Goal: Information Seeking & Learning: Learn about a topic

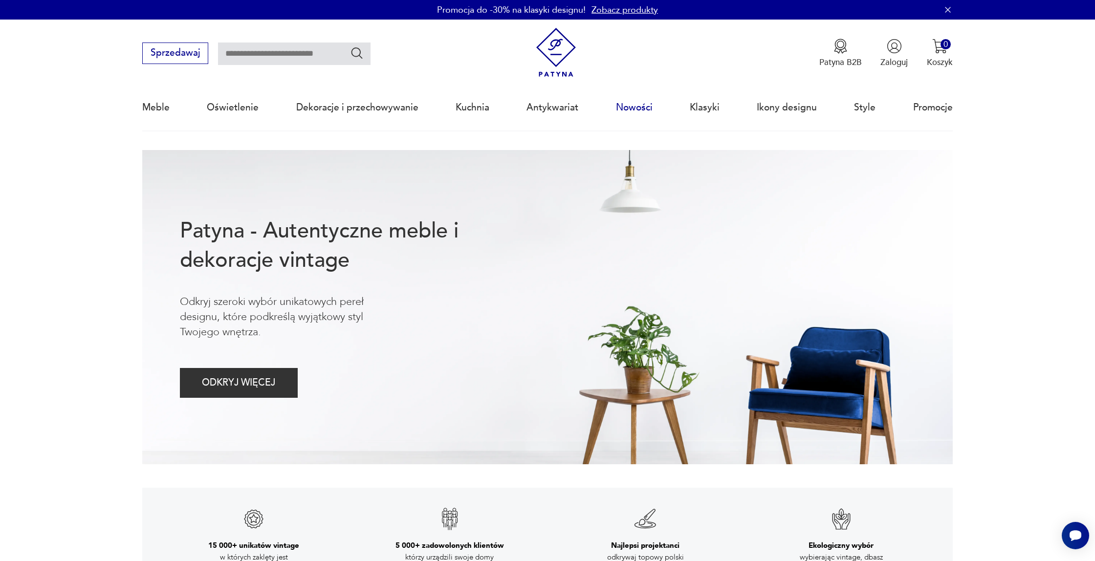
click at [626, 110] on link "Nowości" at bounding box center [634, 107] width 37 height 45
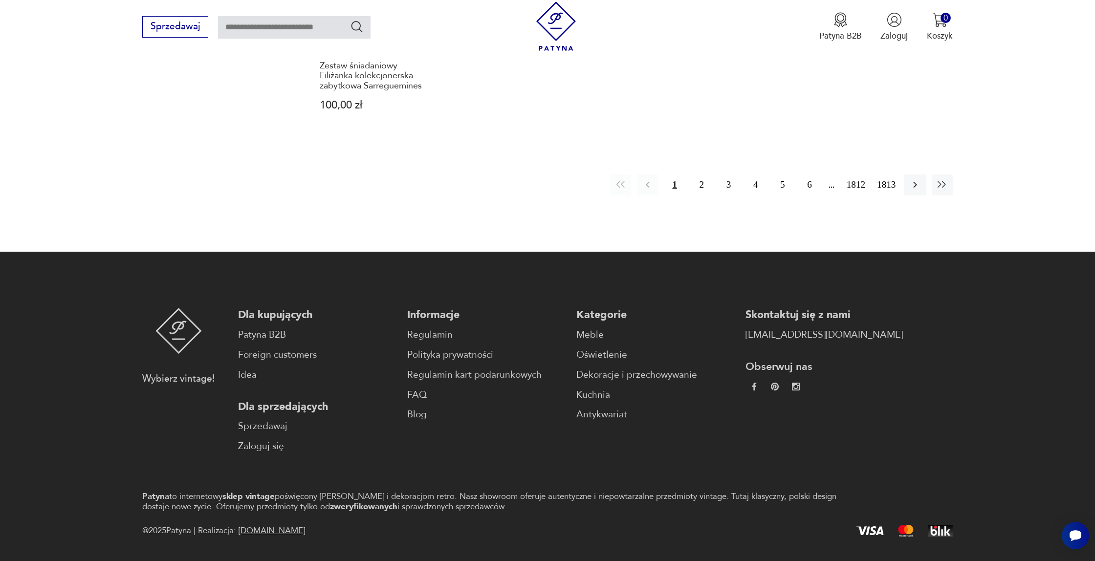
scroll to position [1061, 0]
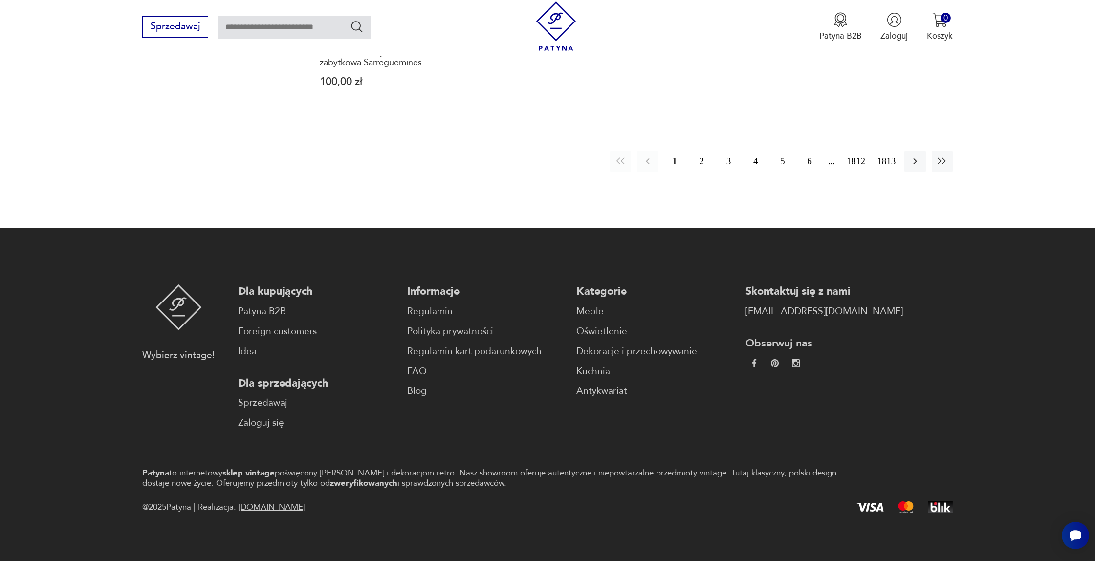
click at [699, 155] on button "2" at bounding box center [701, 161] width 21 height 21
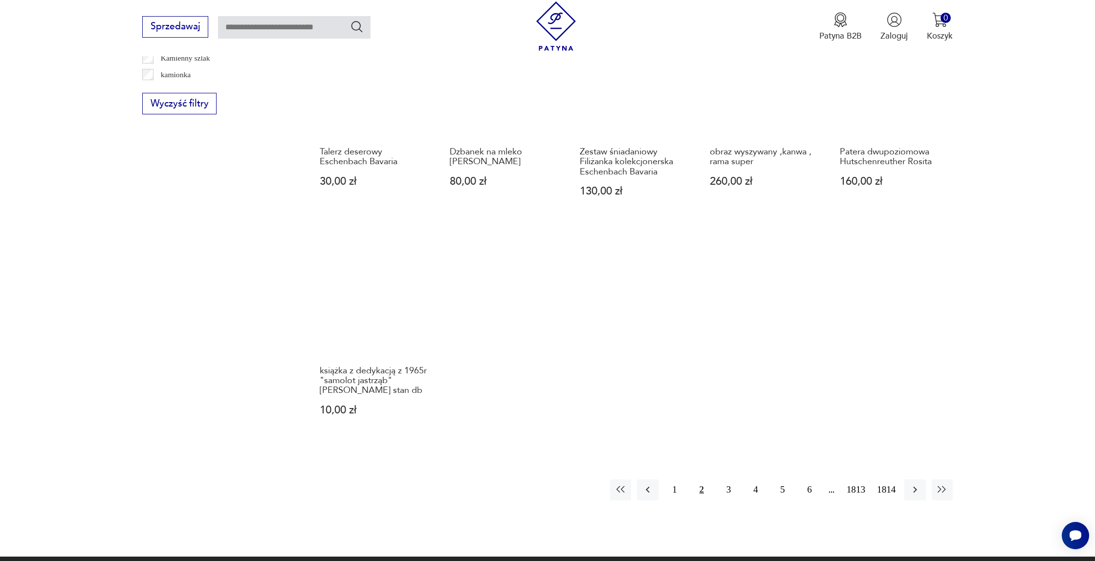
scroll to position [734, 0]
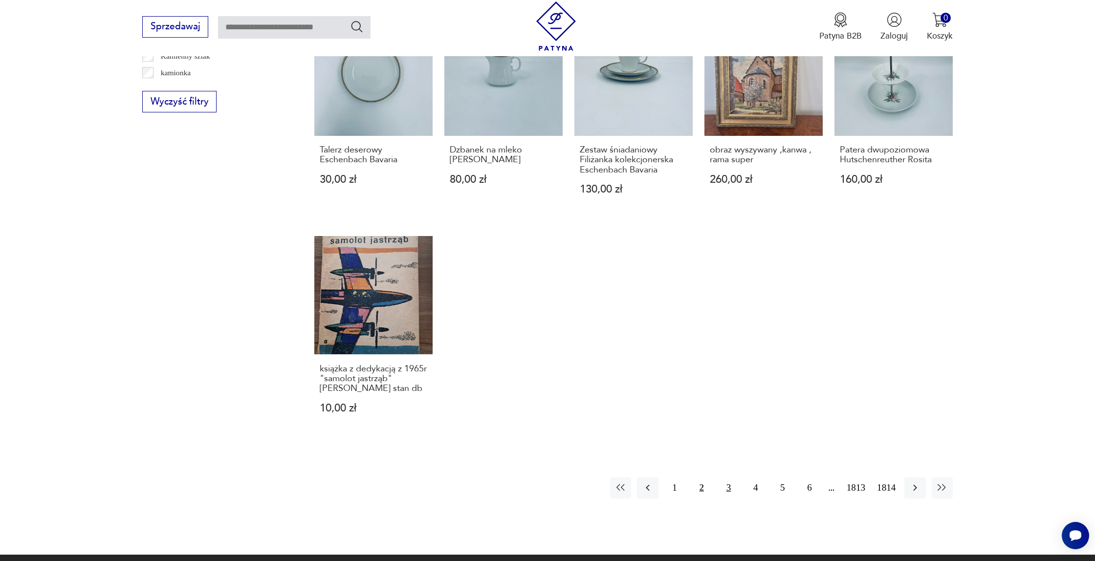
drag, startPoint x: 725, startPoint y: 486, endPoint x: 732, endPoint y: 481, distance: 8.7
click at [725, 486] on button "3" at bounding box center [728, 488] width 21 height 21
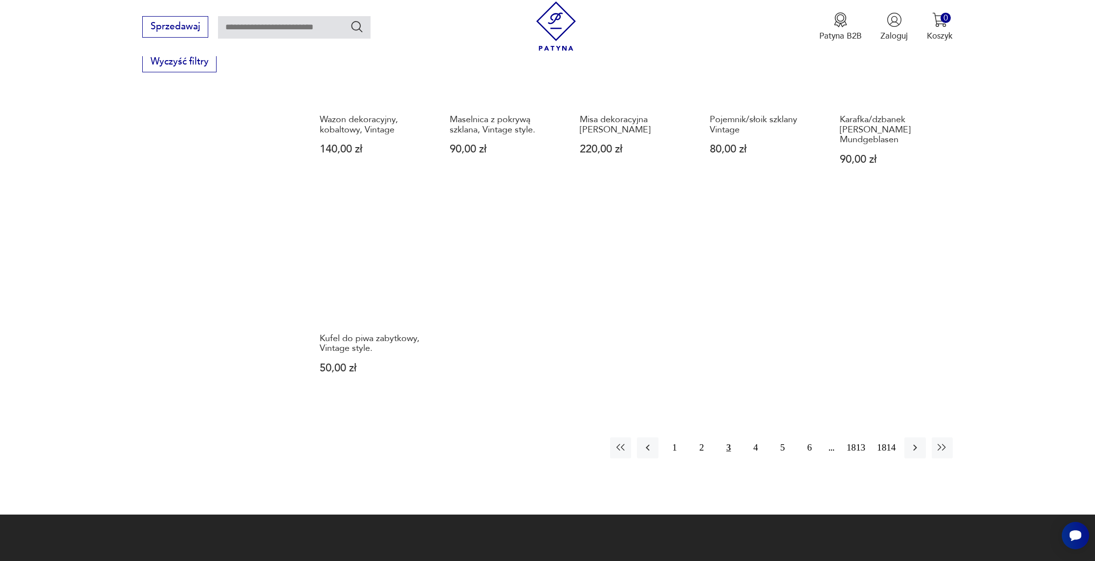
scroll to position [774, 0]
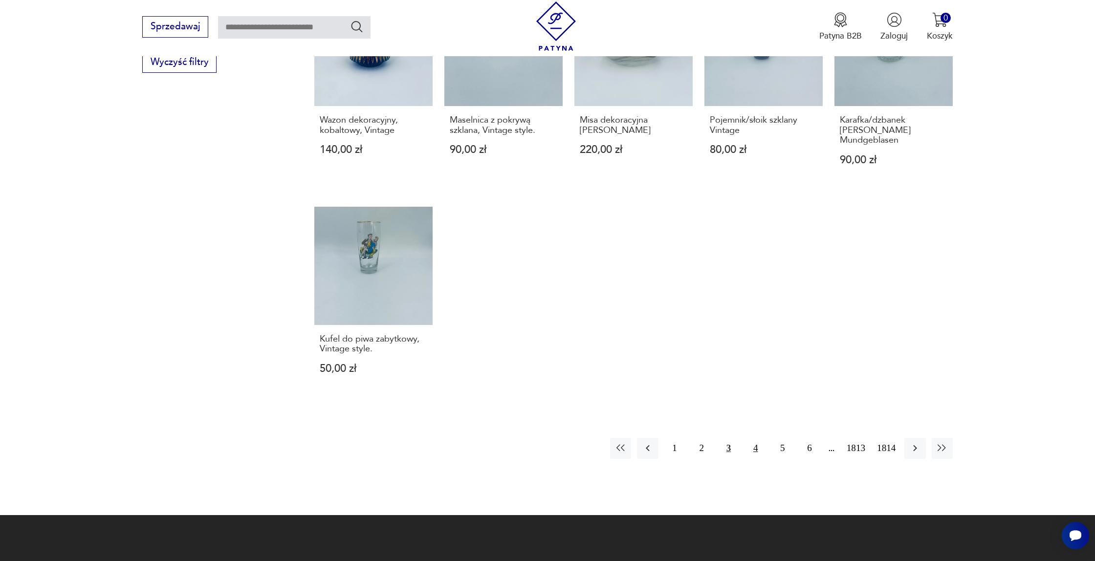
click at [752, 438] on button "4" at bounding box center [755, 448] width 21 height 21
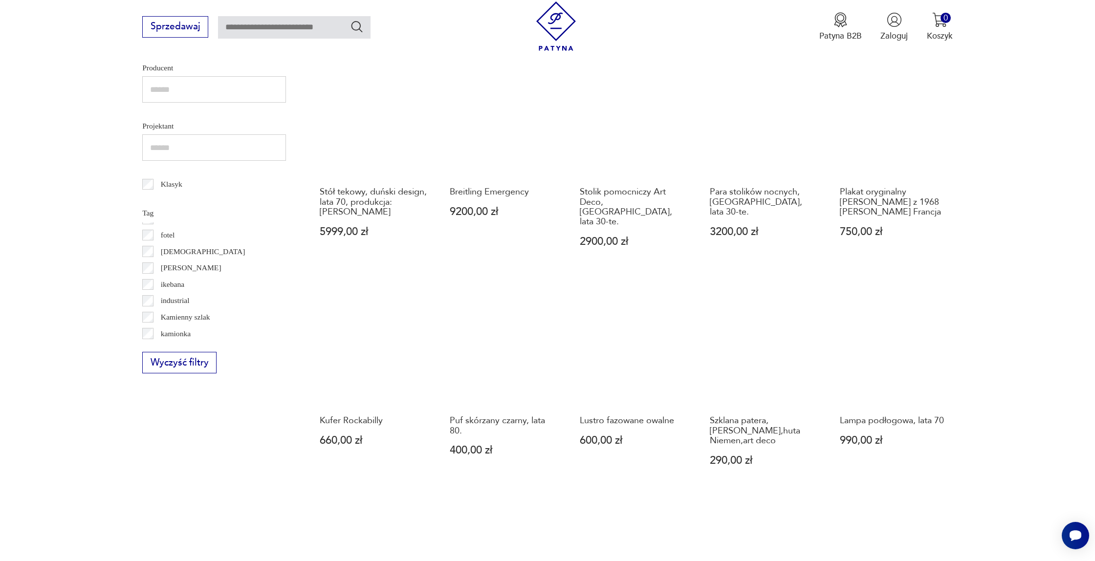
scroll to position [505, 0]
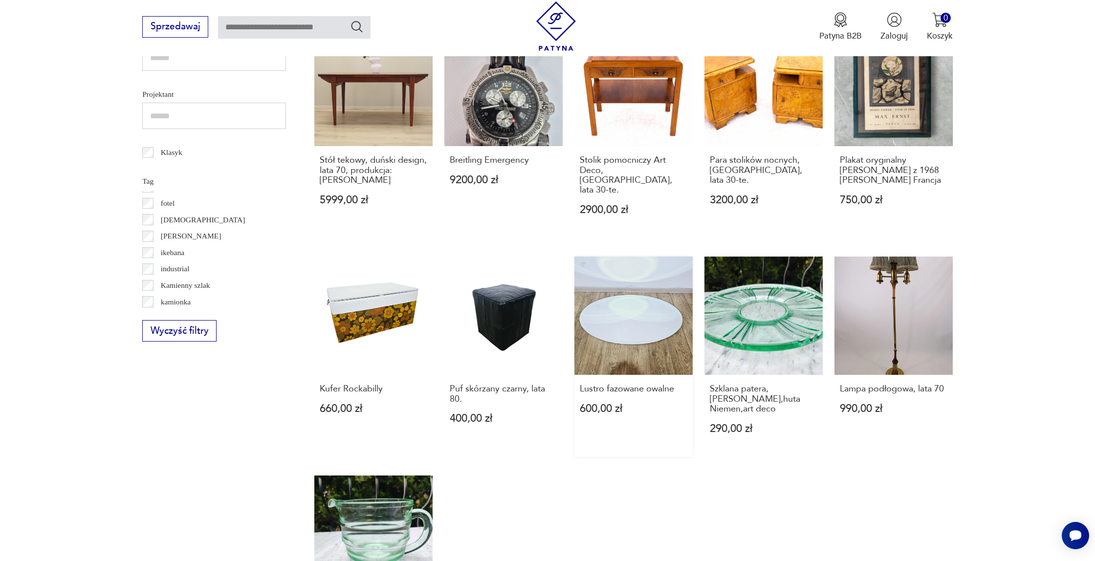
click at [631, 312] on link "Lustro fazowane owalne 600,00 zł" at bounding box center [634, 357] width 118 height 200
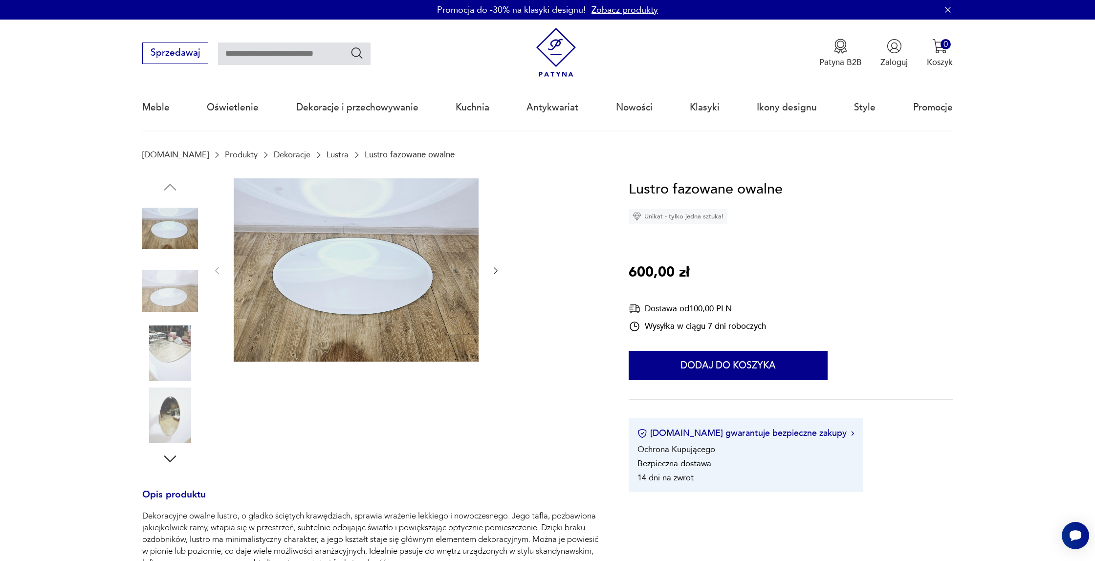
click at [498, 273] on icon "button" at bounding box center [496, 271] width 10 height 10
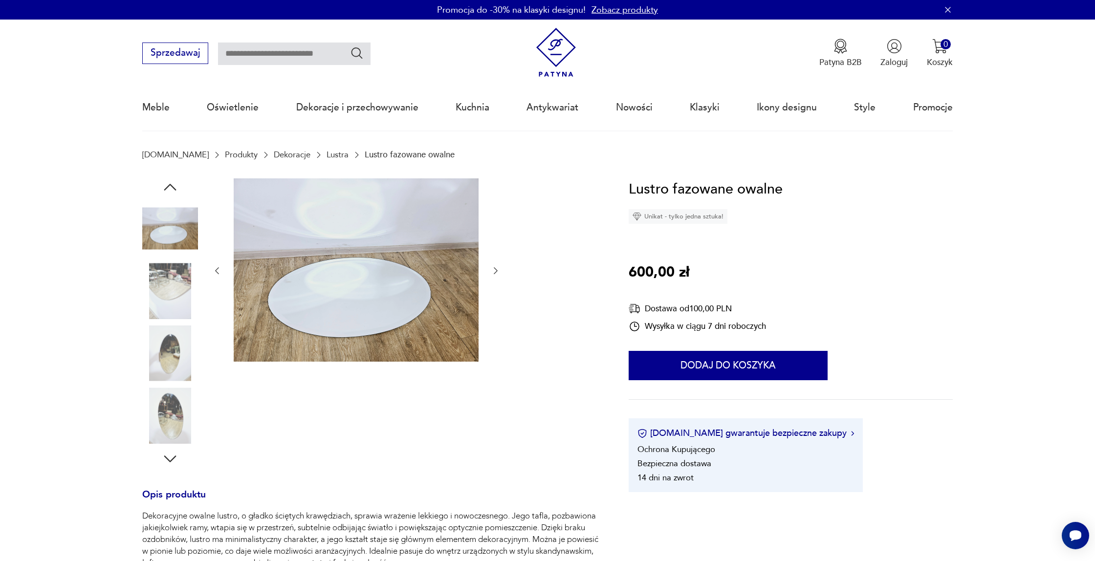
click at [498, 273] on icon "button" at bounding box center [496, 271] width 10 height 10
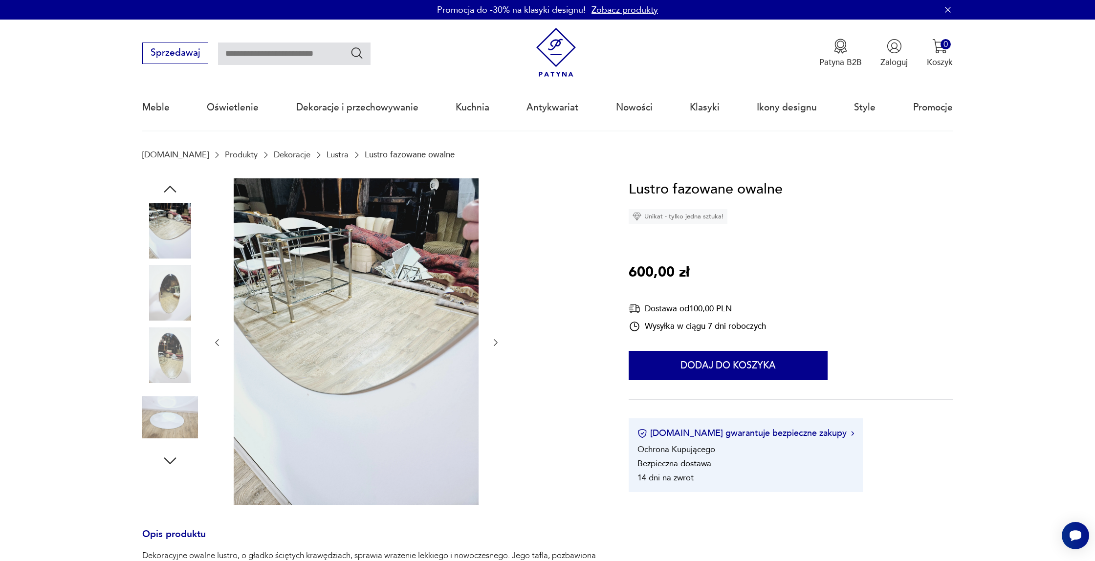
click at [498, 273] on div at bounding box center [356, 342] width 288 height 329
click at [496, 341] on icon "button" at bounding box center [496, 343] width 10 height 10
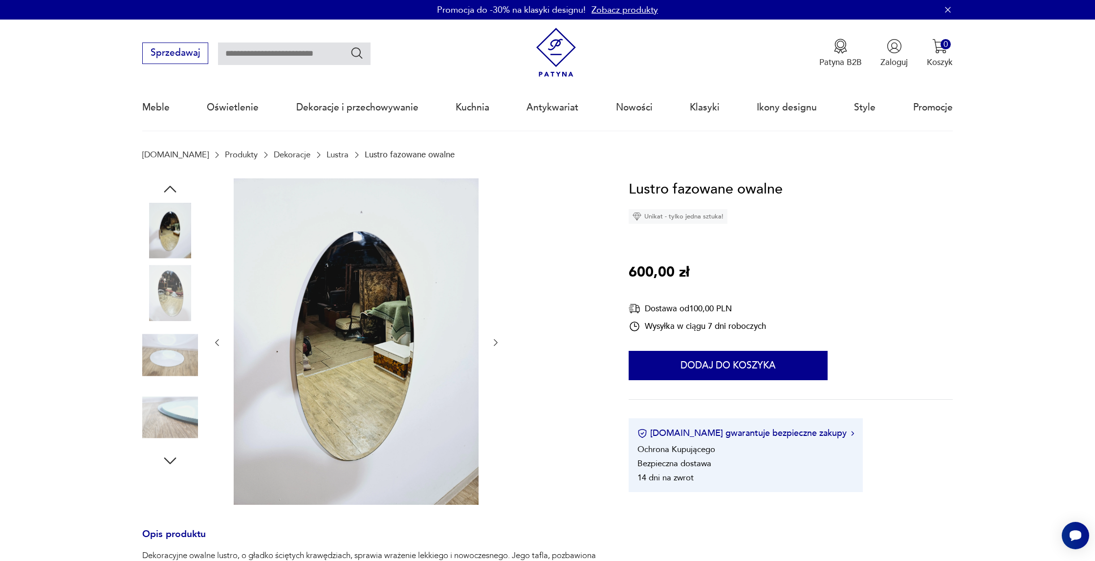
click at [496, 341] on icon "button" at bounding box center [496, 343] width 10 height 10
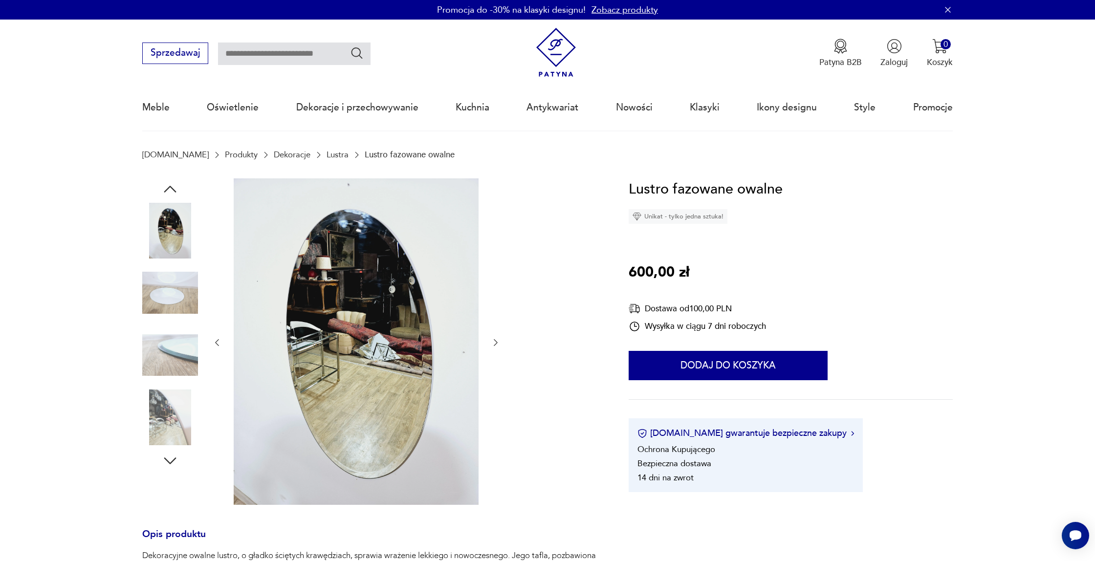
click at [496, 341] on icon "button" at bounding box center [496, 343] width 10 height 10
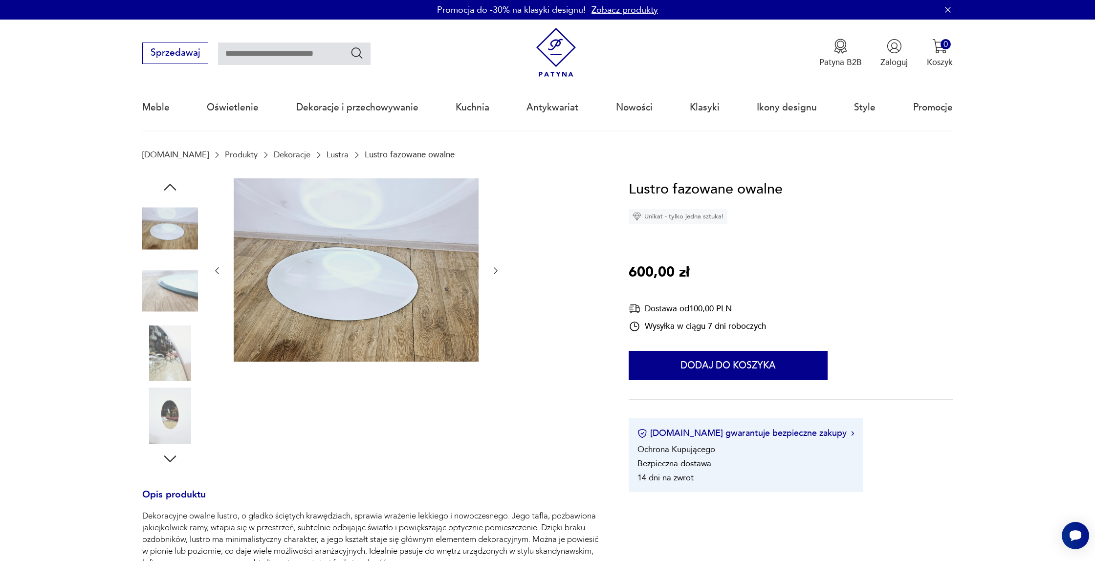
click at [343, 257] on img at bounding box center [356, 270] width 245 height 184
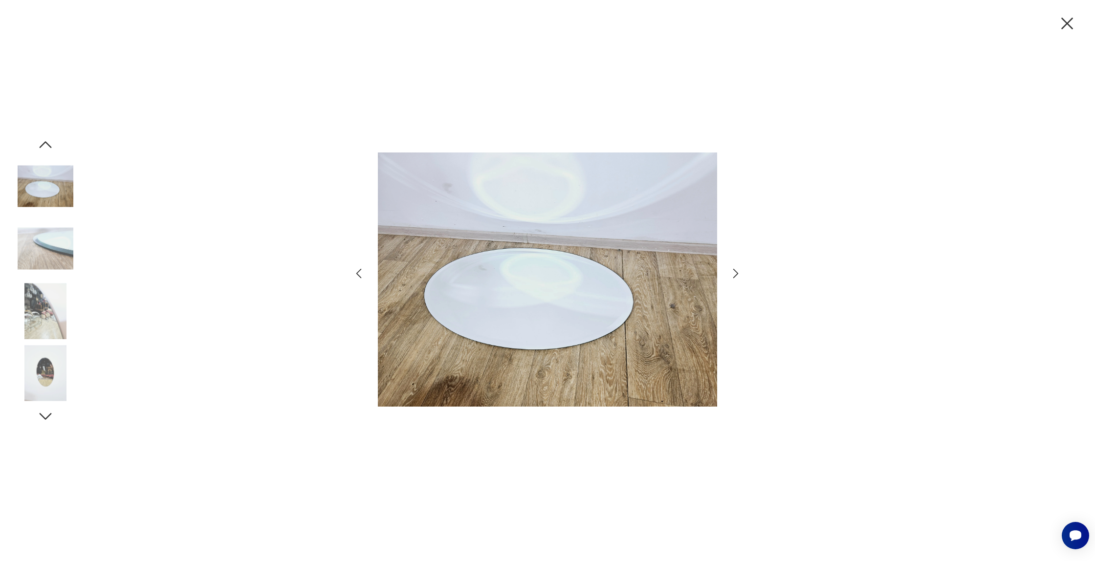
click at [738, 272] on icon "button" at bounding box center [736, 273] width 14 height 14
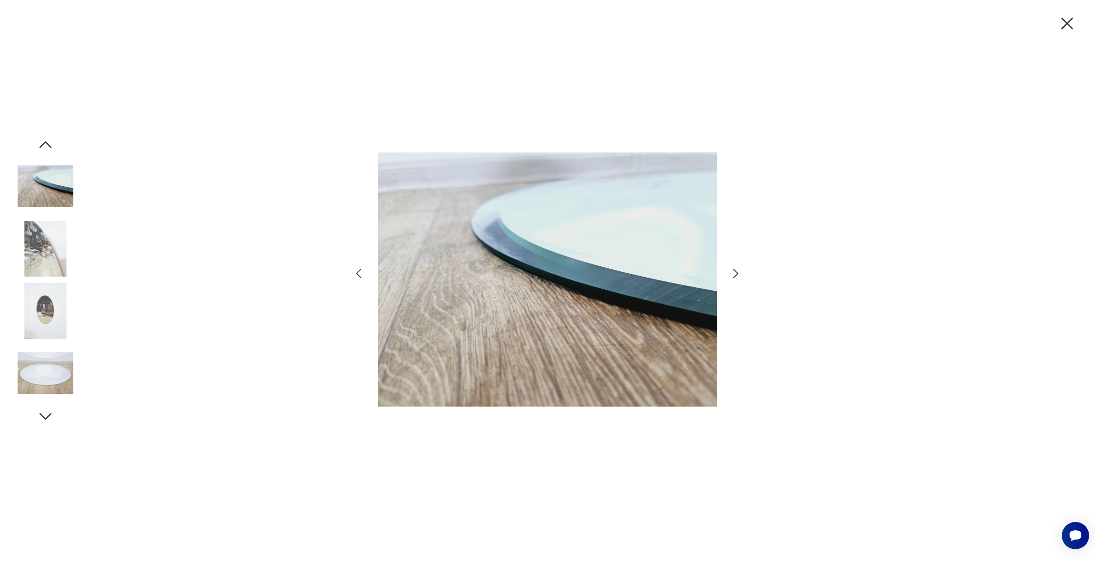
click at [738, 272] on icon "button" at bounding box center [736, 273] width 14 height 14
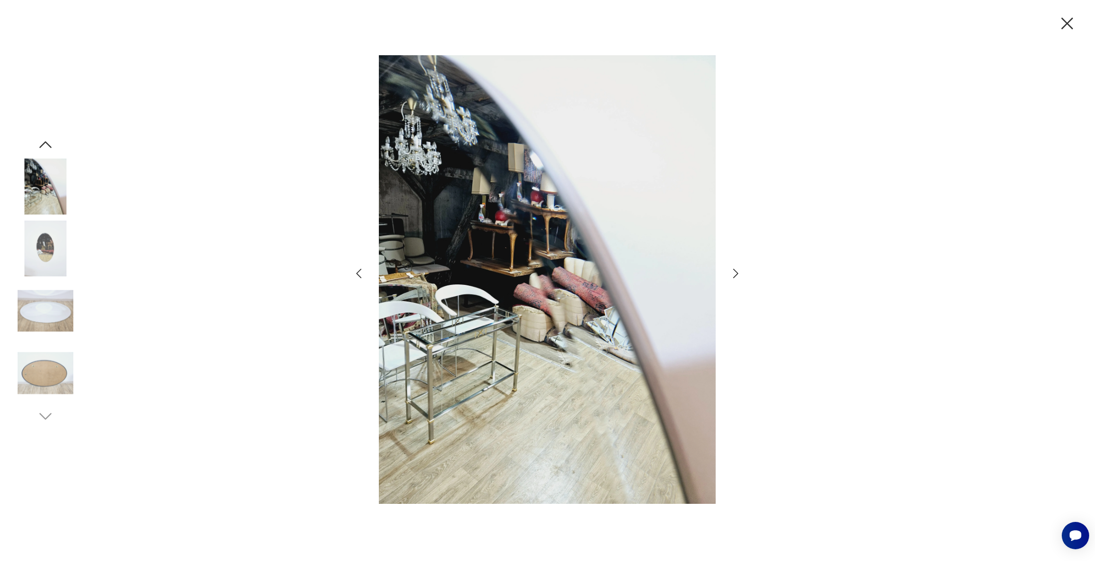
click at [738, 272] on icon "button" at bounding box center [736, 273] width 14 height 14
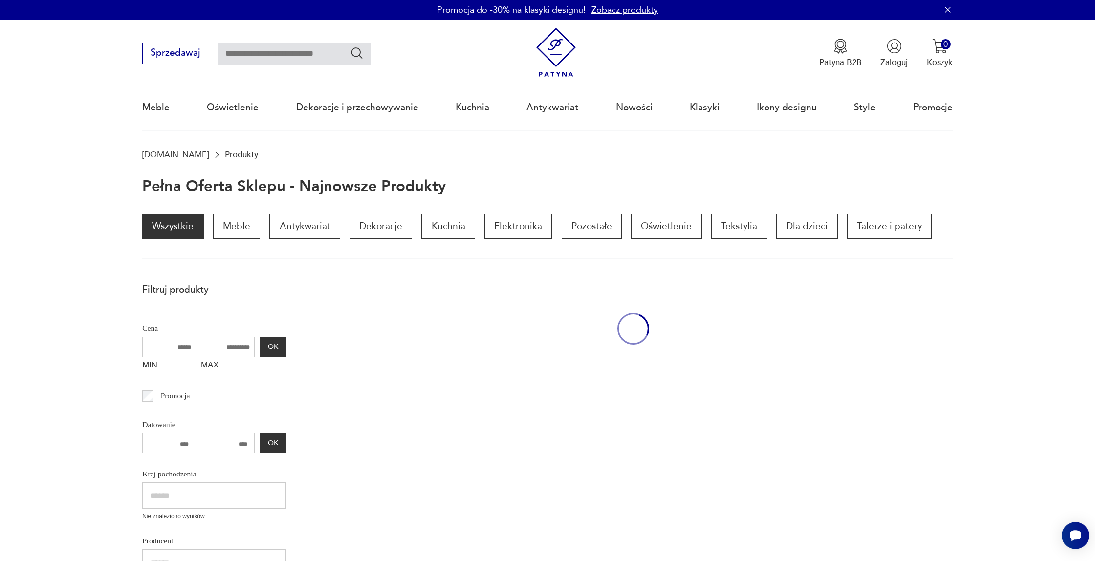
scroll to position [505, 0]
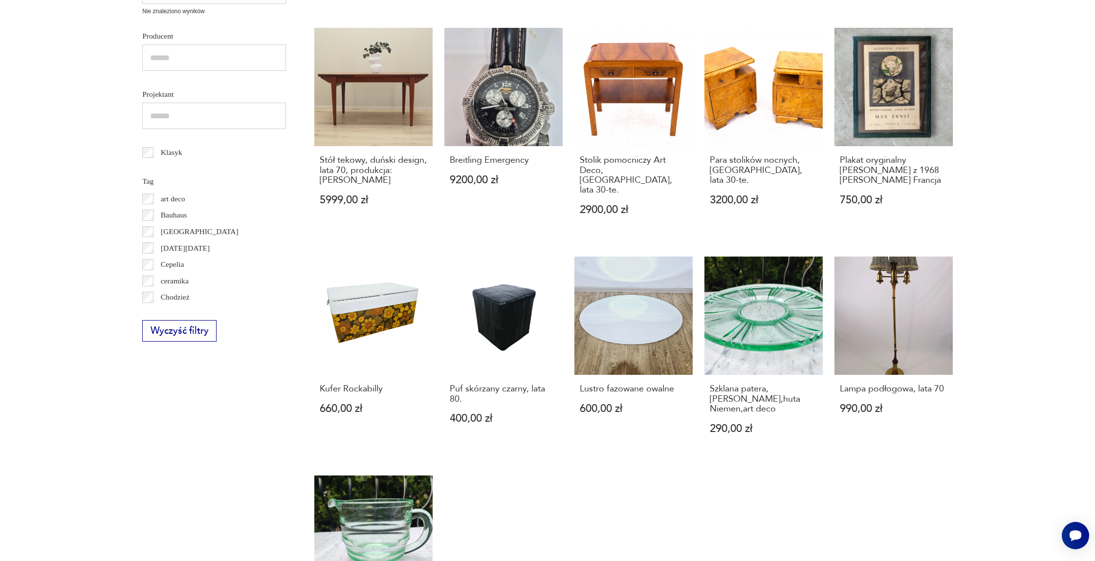
click at [1044, 246] on section "Filtruj produkty Cena MIN MAX OK Promocja Datowanie OK Kraj pochodzenia Nie zna…" at bounding box center [547, 284] width 1095 height 1022
click at [911, 87] on link "Plakat oryginalny Maxa Ernsta z 1968 r. Vence Francja 750,00 zł" at bounding box center [894, 133] width 118 height 210
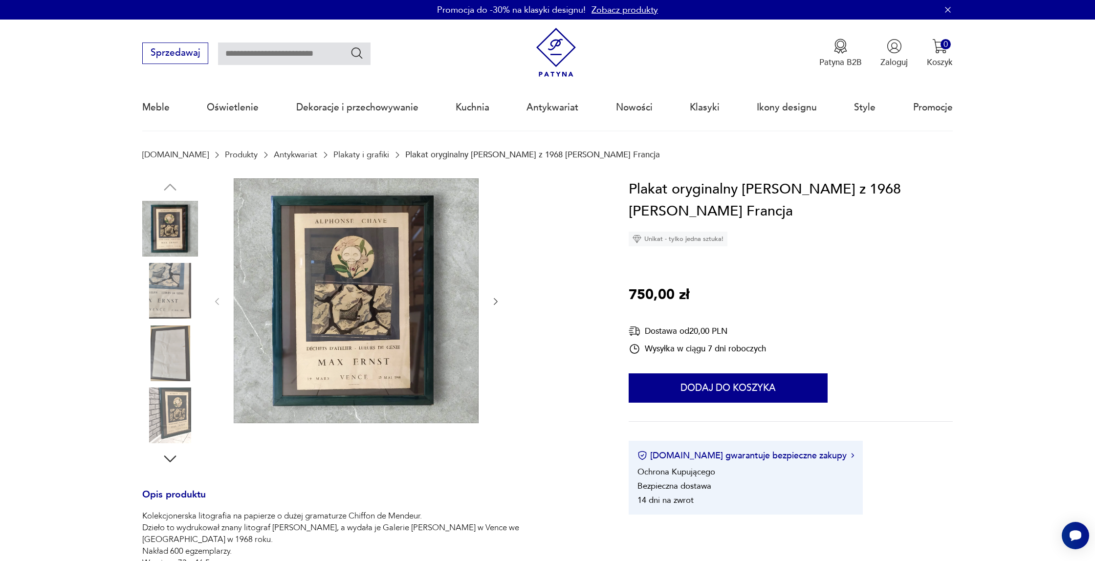
click at [395, 266] on img at bounding box center [356, 300] width 245 height 245
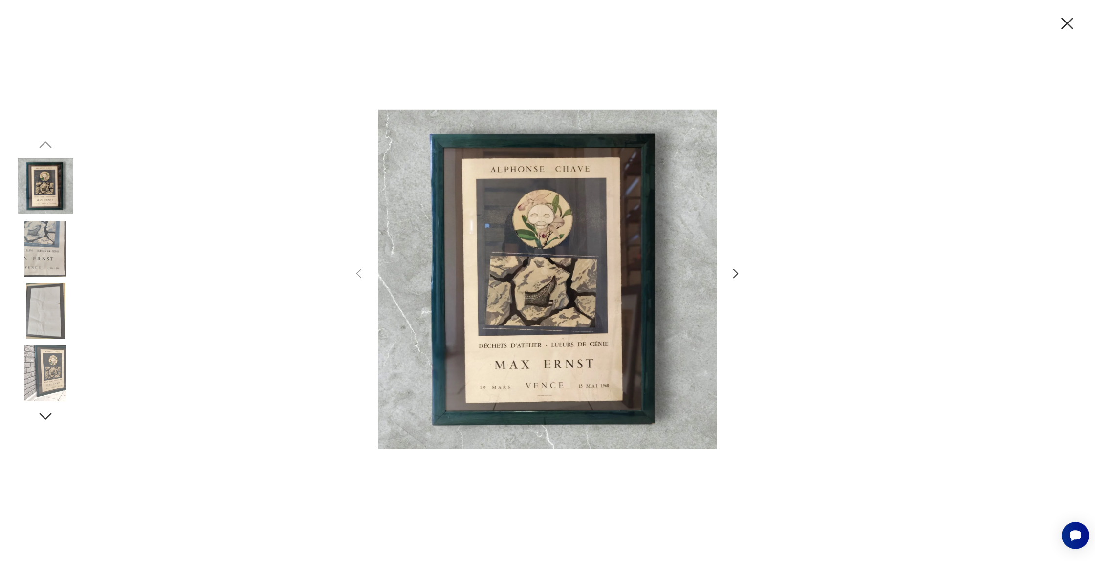
click at [395, 266] on img at bounding box center [547, 279] width 339 height 449
click at [569, 247] on img at bounding box center [547, 279] width 339 height 449
click at [735, 273] on icon "button" at bounding box center [736, 273] width 14 height 14
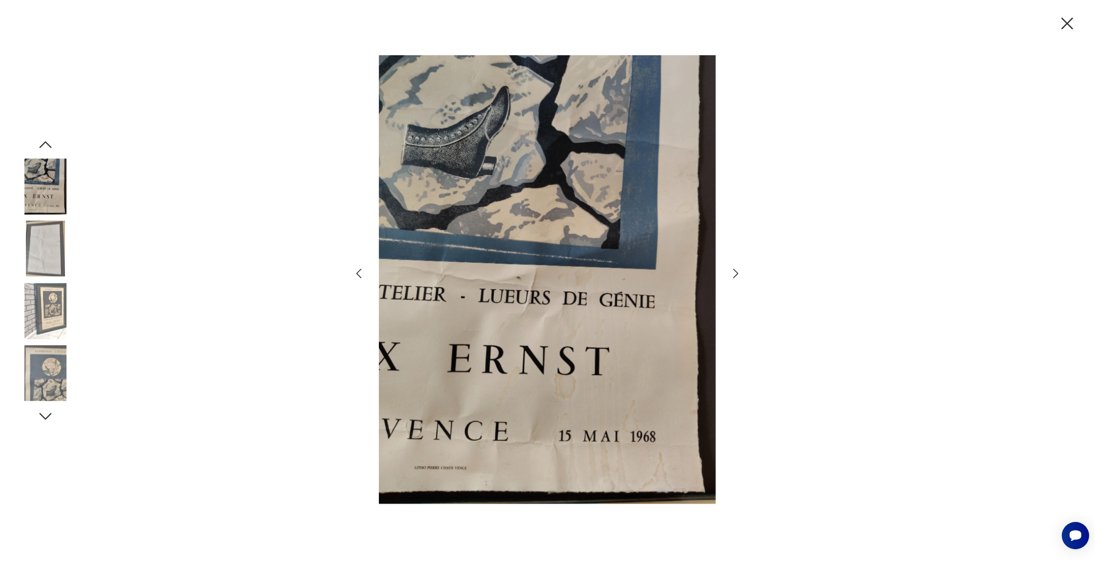
click at [735, 273] on icon "button" at bounding box center [736, 273] width 14 height 14
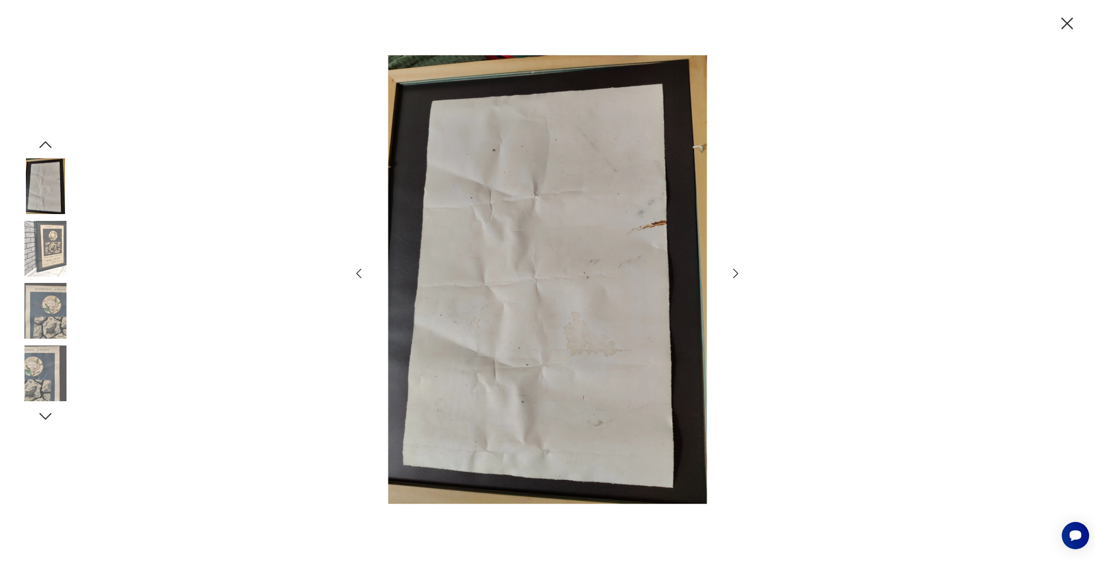
click at [735, 273] on icon "button" at bounding box center [736, 273] width 14 height 14
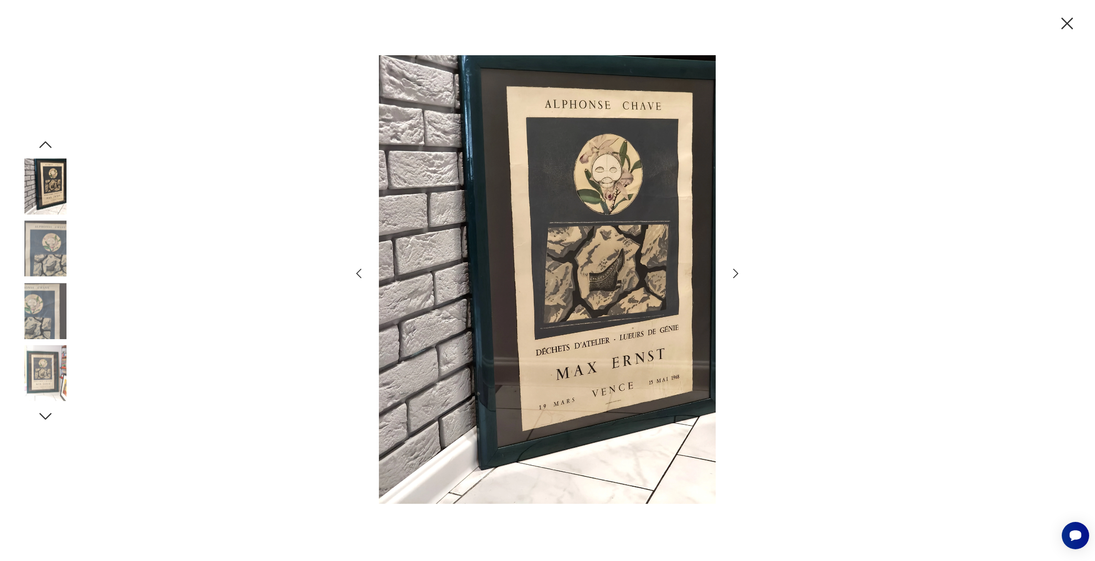
click at [735, 273] on icon "button" at bounding box center [736, 273] width 14 height 14
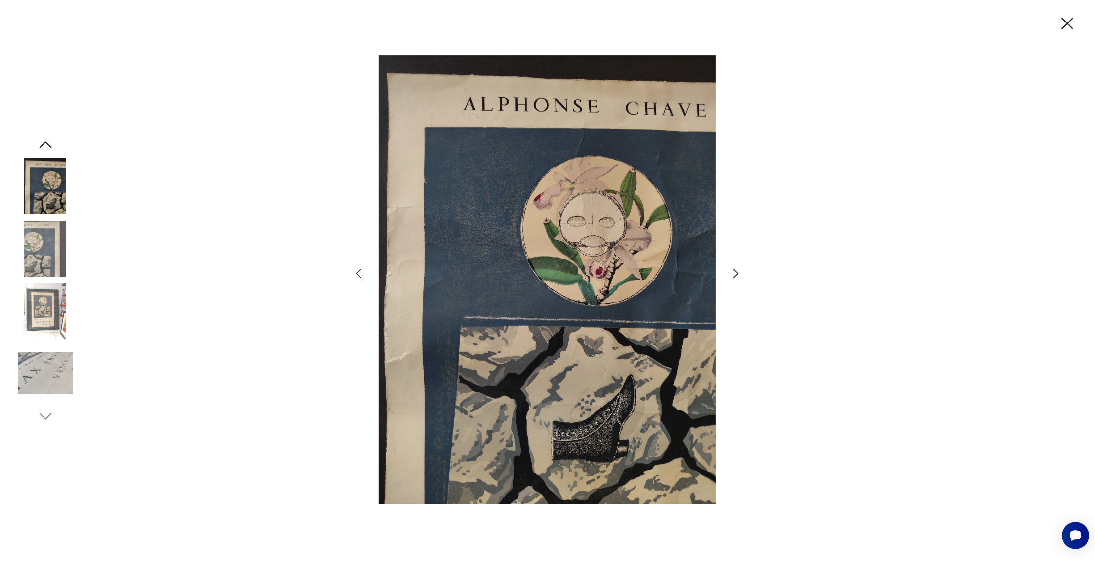
click at [735, 273] on icon "button" at bounding box center [736, 273] width 14 height 14
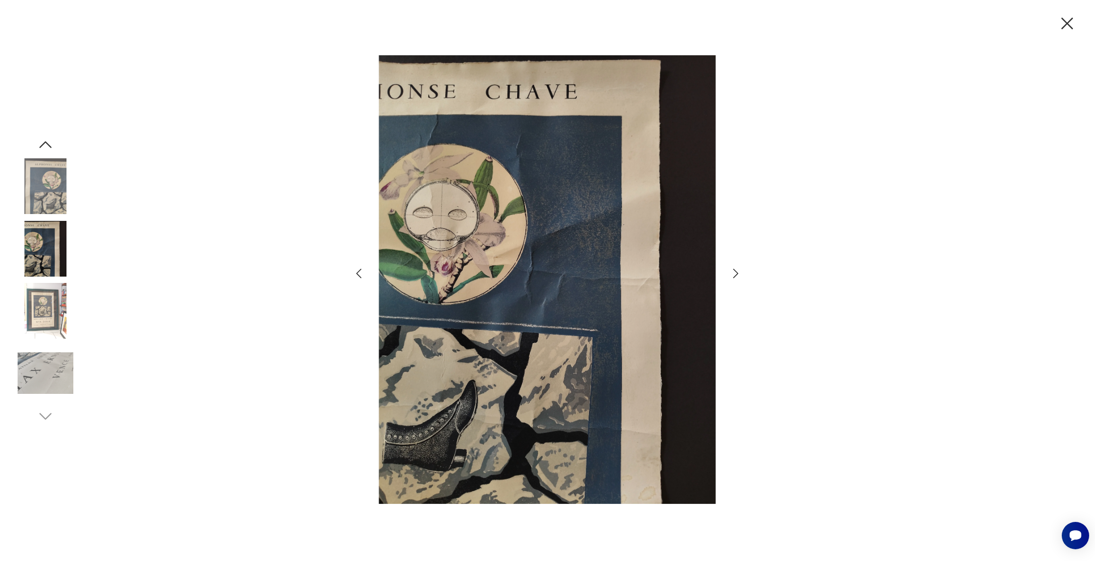
click at [1071, 24] on icon "button" at bounding box center [1067, 23] width 21 height 21
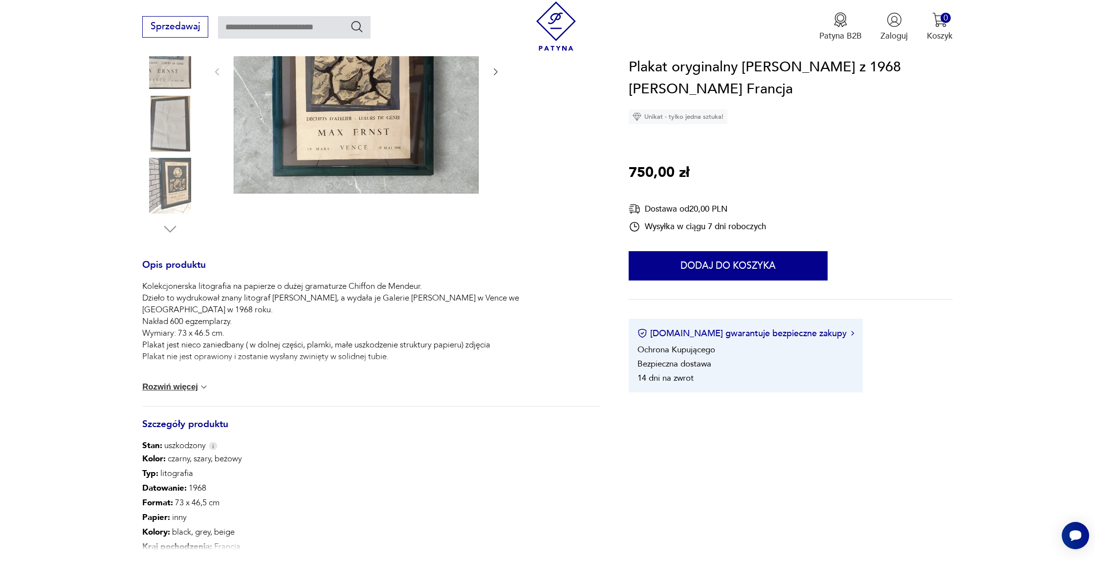
scroll to position [290, 0]
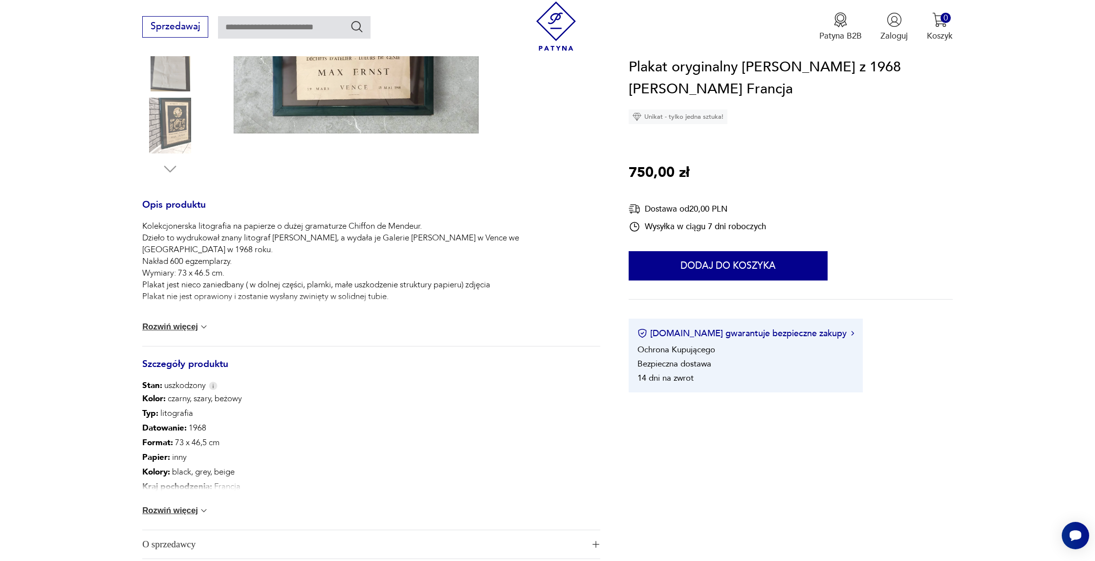
click at [187, 328] on button "Rozwiń więcej" at bounding box center [175, 327] width 66 height 10
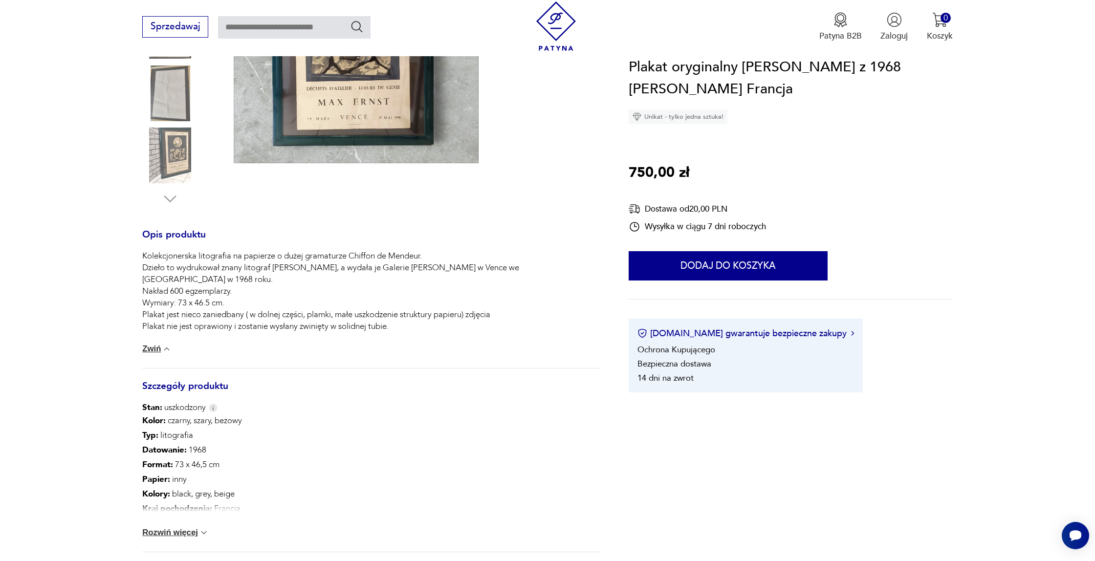
scroll to position [292, 0]
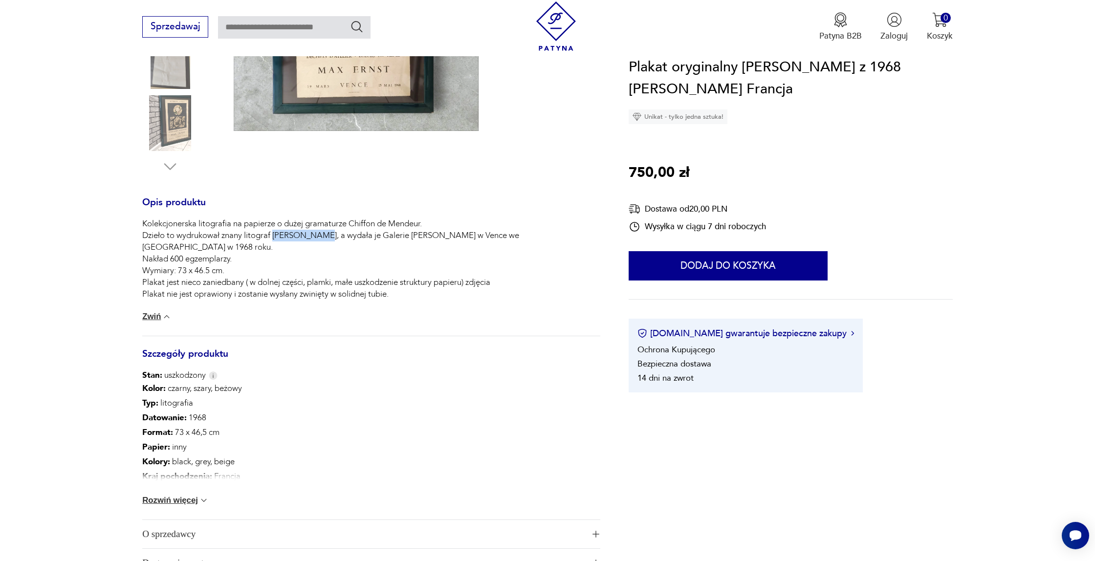
drag, startPoint x: 273, startPoint y: 236, endPoint x: 318, endPoint y: 235, distance: 45.5
click at [318, 235] on p "Kolekcjonerska litografia na papierze o dużej gramaturze Chiffon de Mendeur. Dz…" at bounding box center [371, 259] width 458 height 82
copy p "Pierre Chave"
click at [444, 245] on p "Kolekcjonerska litografia na papierze o dużej gramaturze Chiffon de Mendeur. Dz…" at bounding box center [371, 259] width 458 height 82
drag, startPoint x: 396, startPoint y: 235, endPoint x: 483, endPoint y: 238, distance: 86.6
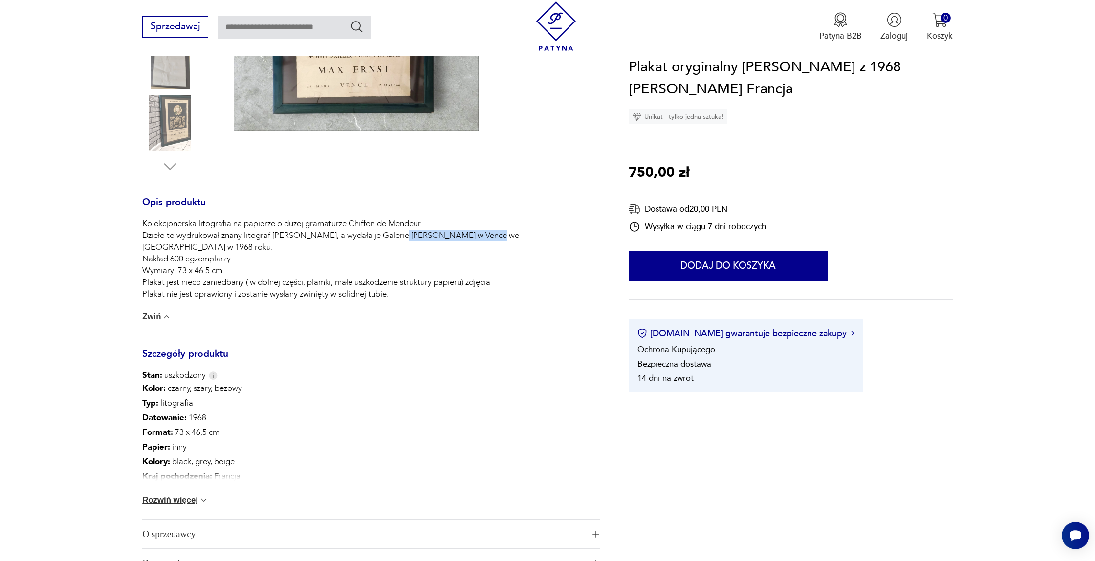
click at [483, 238] on p "Kolekcjonerska litografia na papierze o dużej gramaturze Chiffon de Mendeur. Dz…" at bounding box center [371, 259] width 458 height 82
copy p "Galerie Alphonse Chave"
click at [390, 254] on p "Kolekcjonerska litografia na papierze o dużej gramaturze Chiffon de Mendeur. Dz…" at bounding box center [371, 259] width 458 height 82
drag, startPoint x: 351, startPoint y: 223, endPoint x: 424, endPoint y: 222, distance: 72.9
click at [424, 222] on p "Kolekcjonerska litografia na papierze o dużej gramaturze Chiffon de Mendeur. Dz…" at bounding box center [371, 259] width 458 height 82
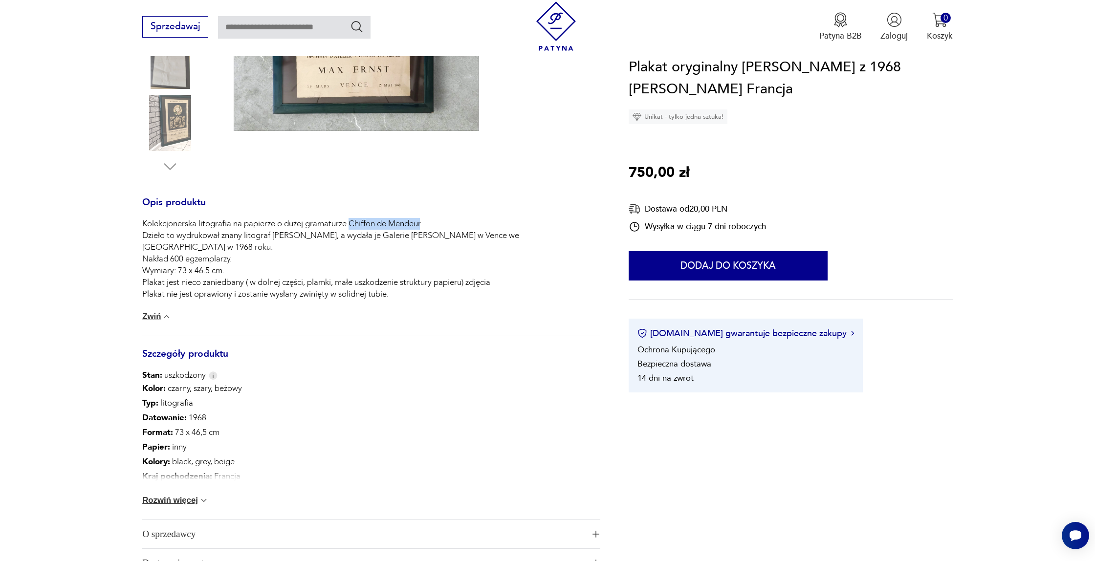
copy p "Chiffon de Mendeur"
click at [275, 180] on div "Opis produktu Kolekcjonerska litografia na papierze o dużej gramaturze Chiffon …" at bounding box center [371, 232] width 458 height 692
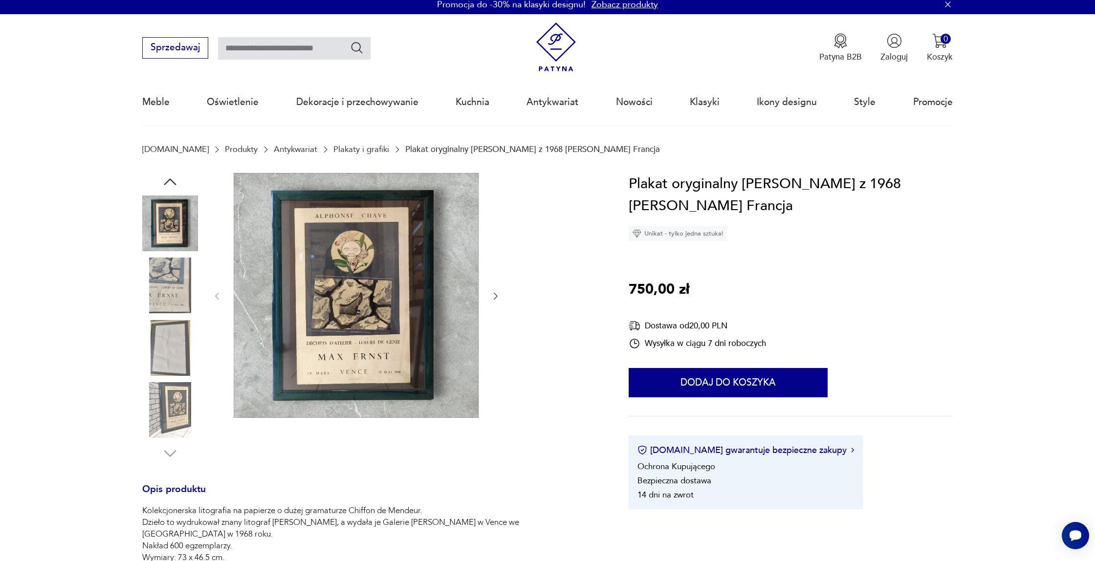
scroll to position [6, 0]
click at [370, 279] on img at bounding box center [356, 295] width 245 height 245
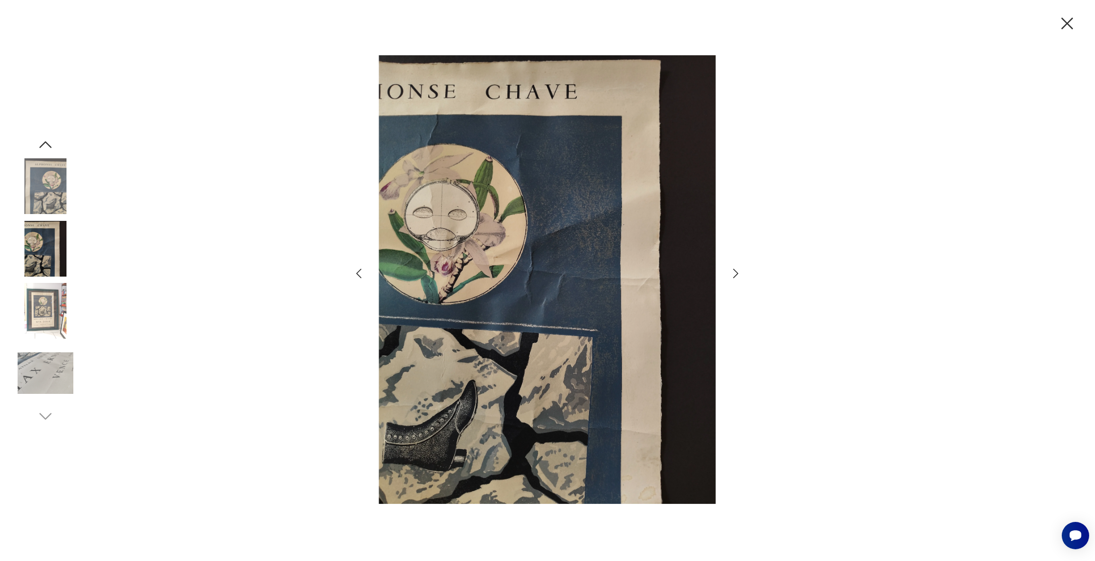
click at [737, 273] on icon "button" at bounding box center [736, 273] width 14 height 14
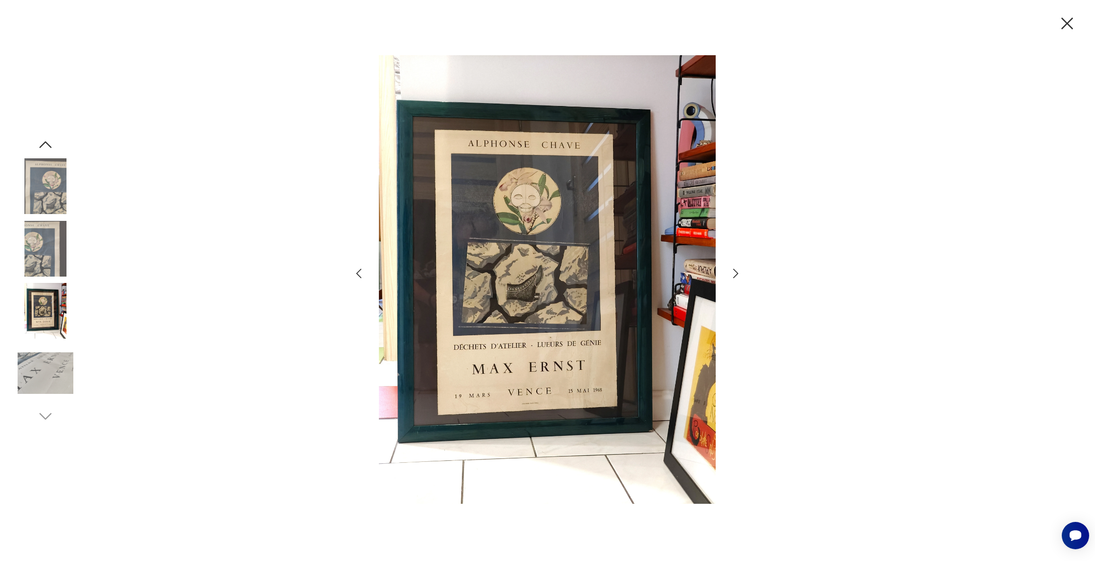
click at [737, 273] on icon "button" at bounding box center [736, 273] width 14 height 14
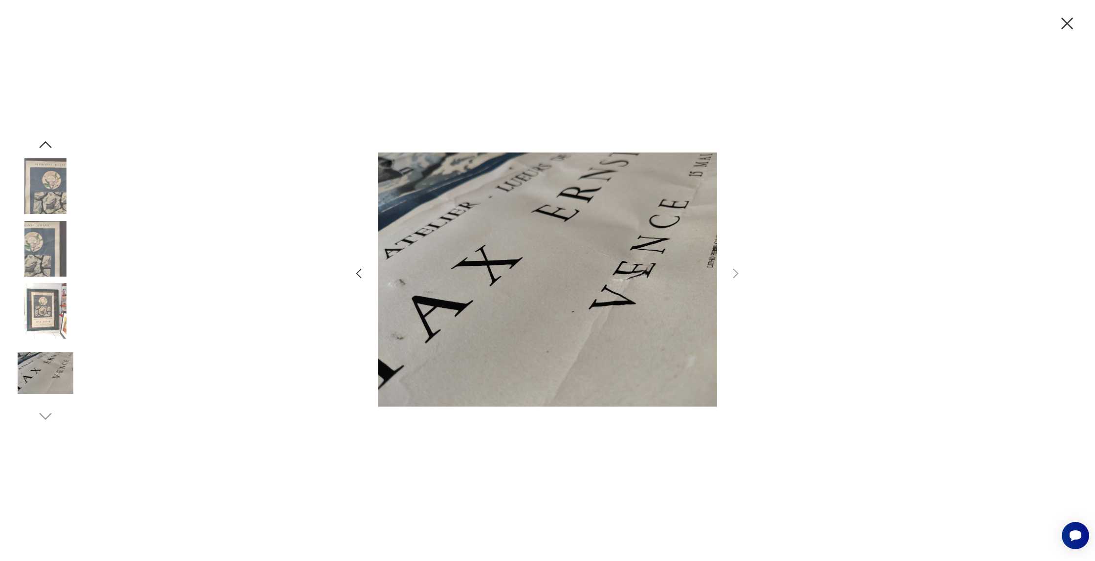
click at [358, 274] on icon "button" at bounding box center [358, 274] width 5 height 10
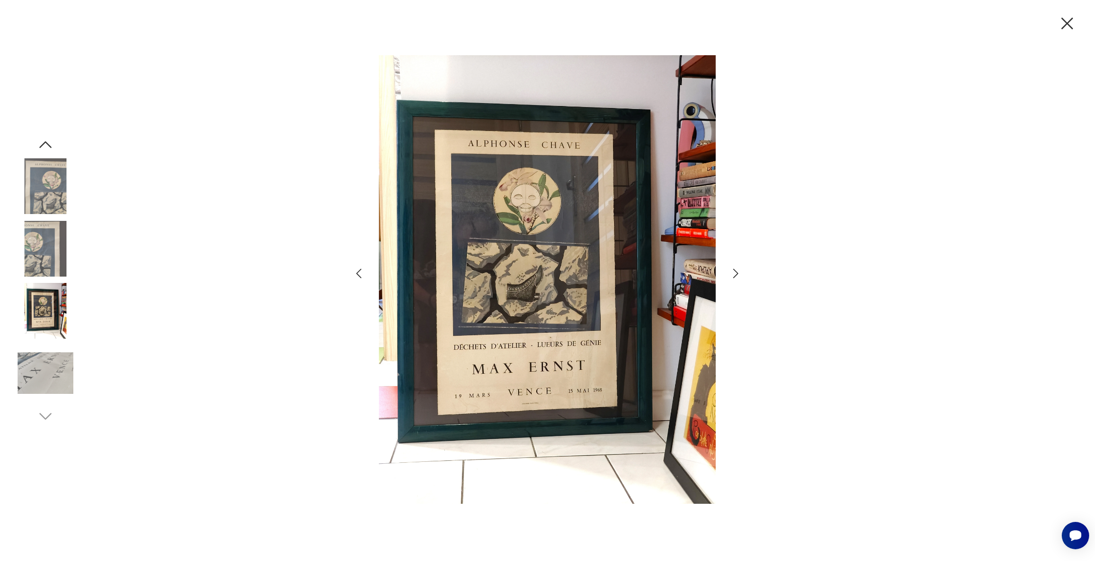
click at [358, 274] on icon "button" at bounding box center [358, 274] width 5 height 10
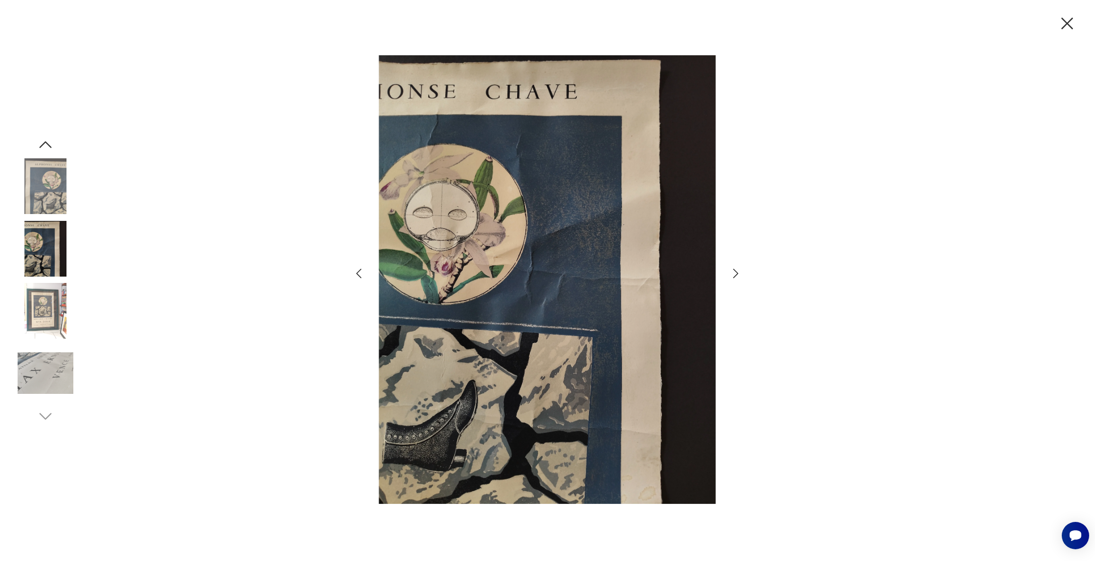
click at [358, 274] on icon "button" at bounding box center [358, 274] width 5 height 10
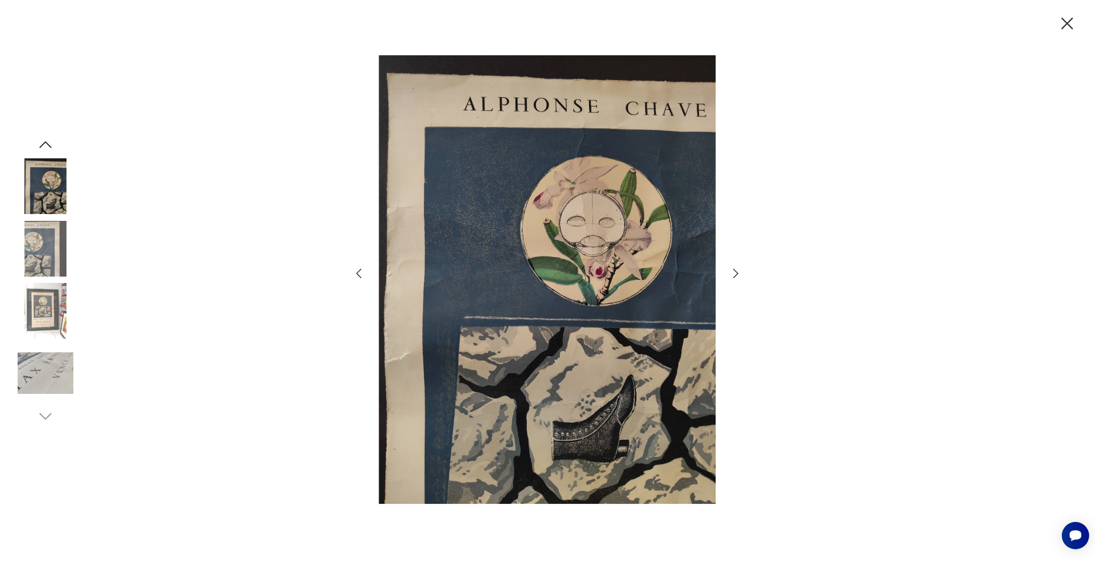
click at [358, 274] on icon "button" at bounding box center [358, 274] width 5 height 10
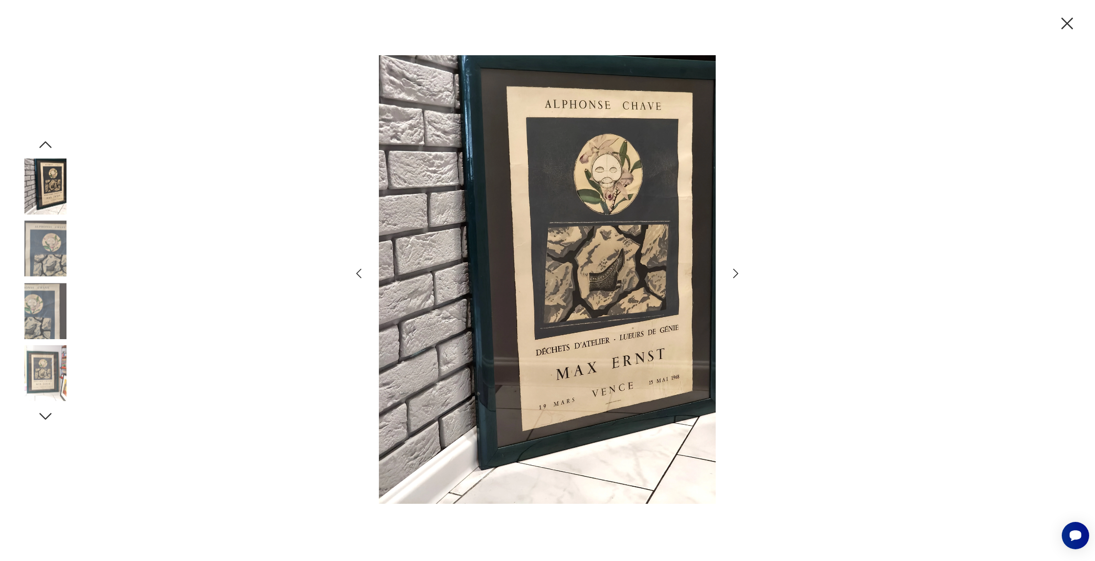
click at [358, 274] on icon "button" at bounding box center [358, 274] width 5 height 10
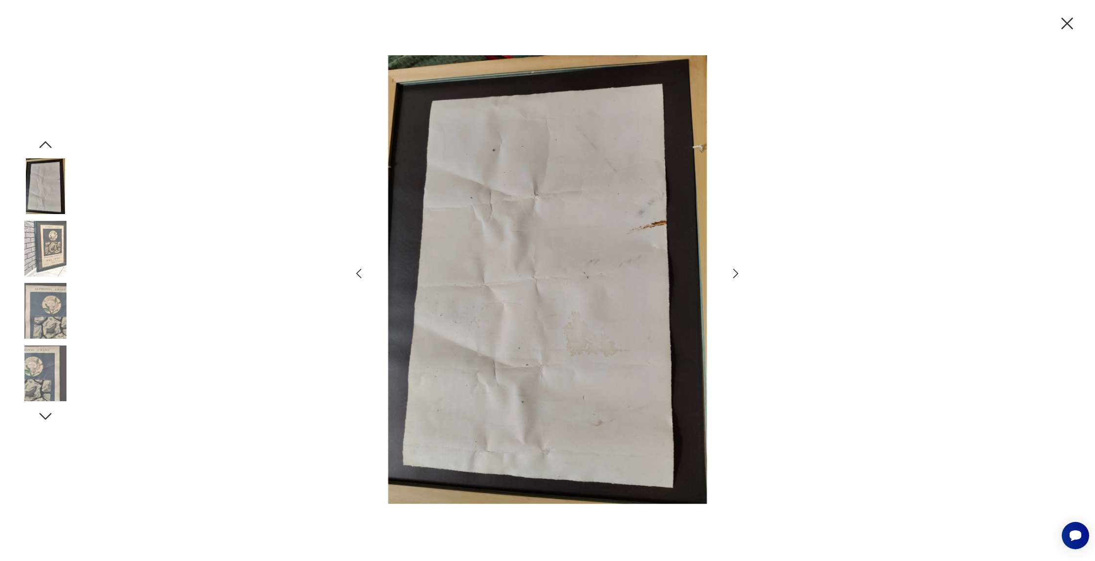
click at [358, 274] on icon "button" at bounding box center [358, 274] width 5 height 10
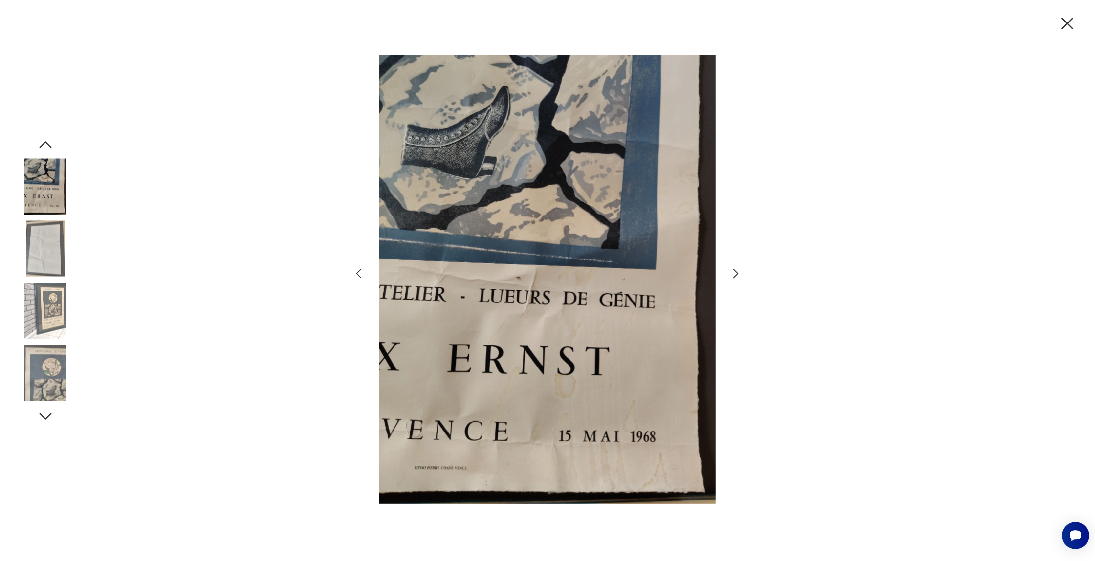
click at [358, 274] on icon "button" at bounding box center [358, 274] width 5 height 10
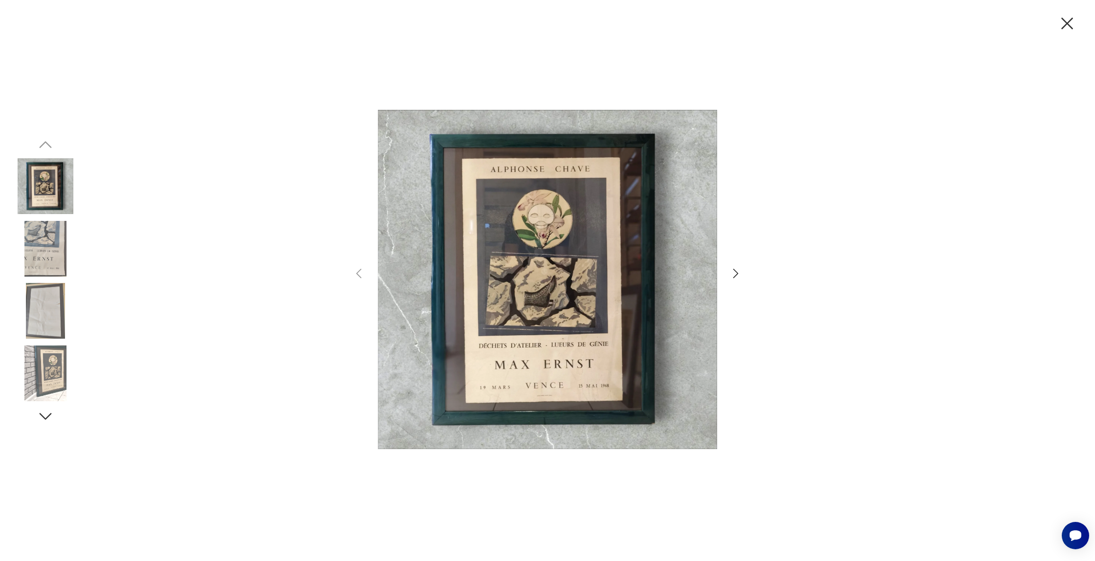
scroll to position [505, 0]
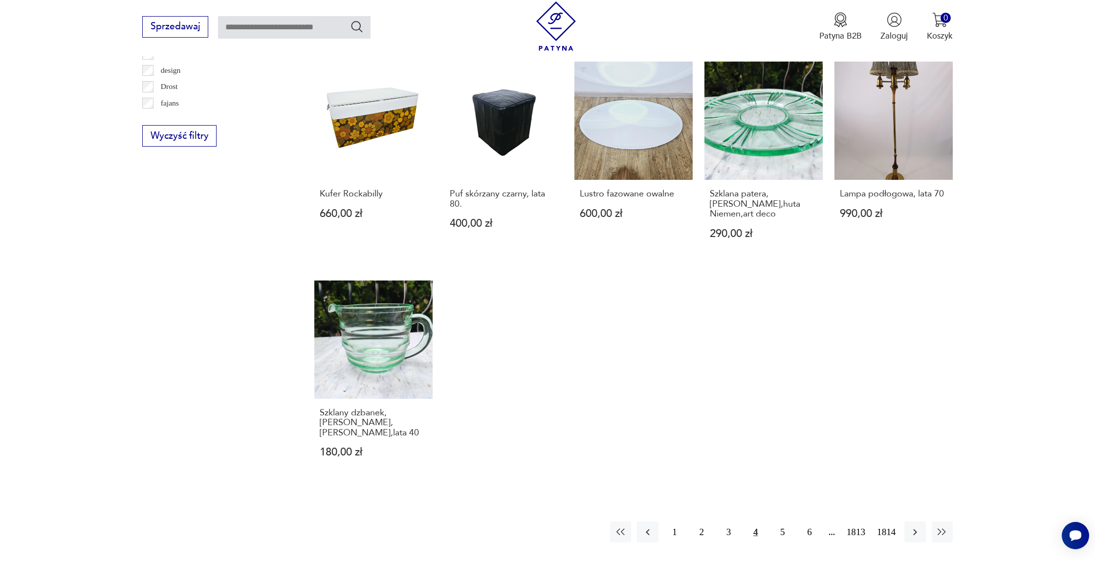
scroll to position [715, 0]
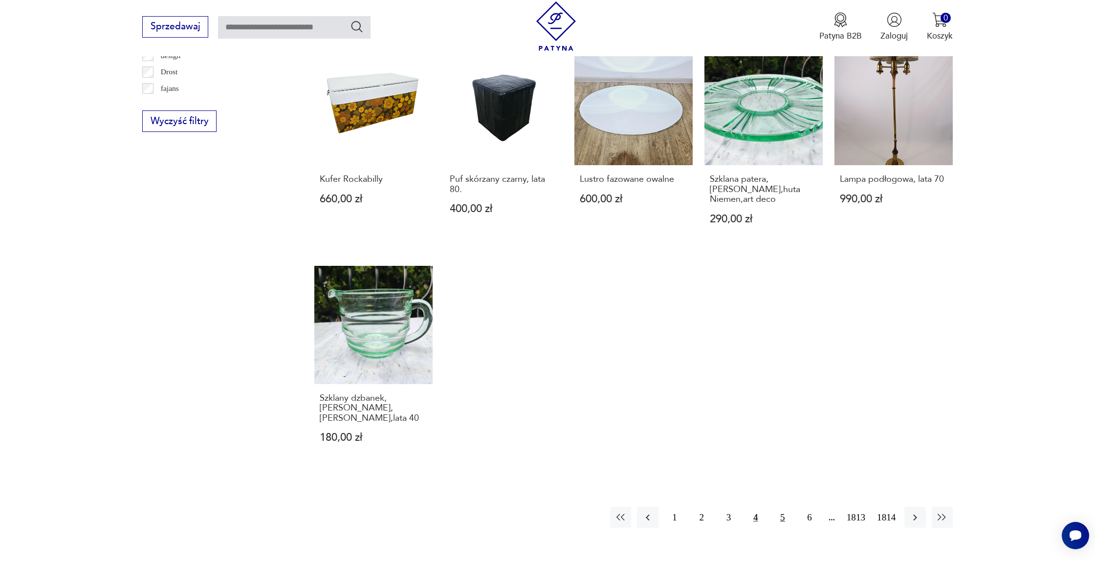
click at [781, 507] on button "5" at bounding box center [782, 517] width 21 height 21
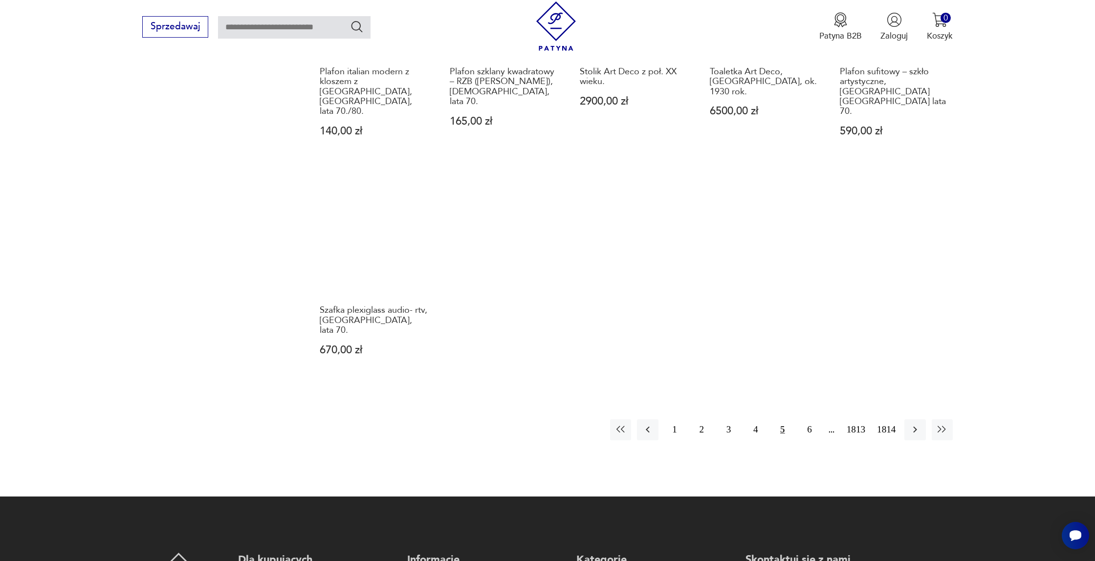
scroll to position [859, 0]
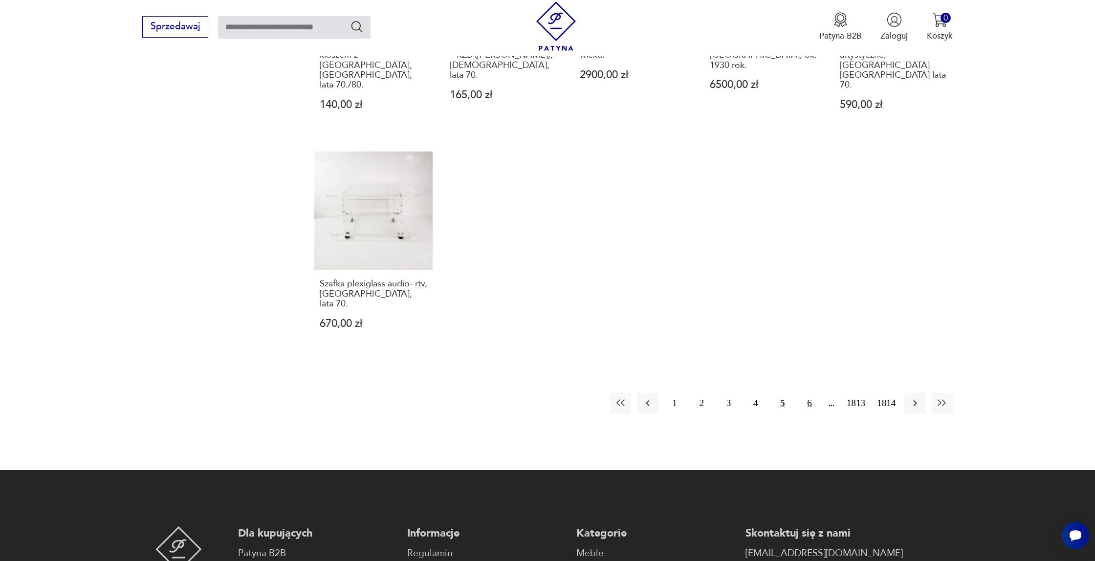
click at [806, 393] on button "6" at bounding box center [809, 403] width 21 height 21
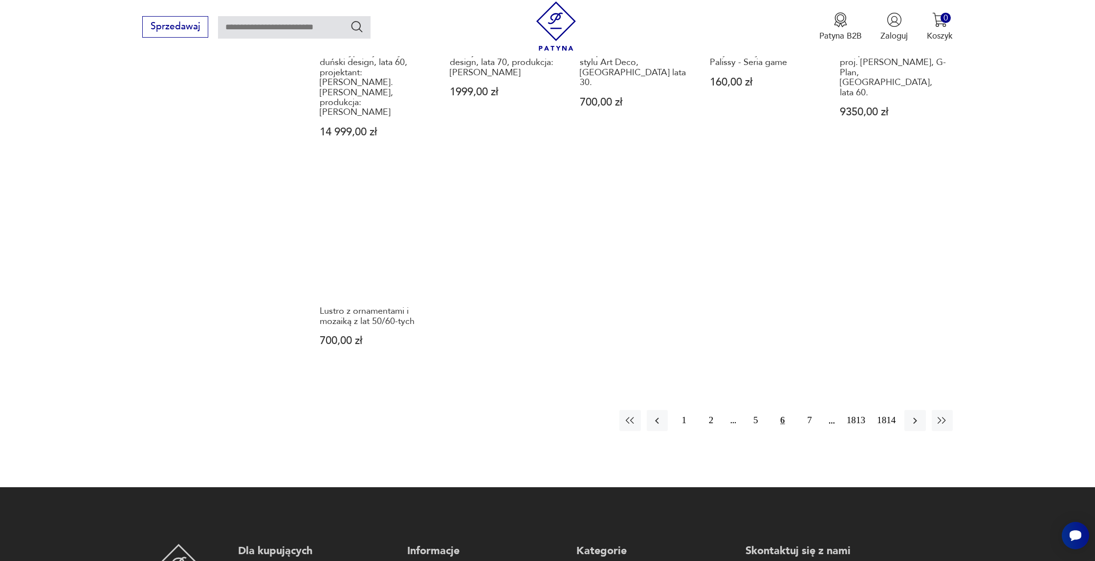
scroll to position [929, 0]
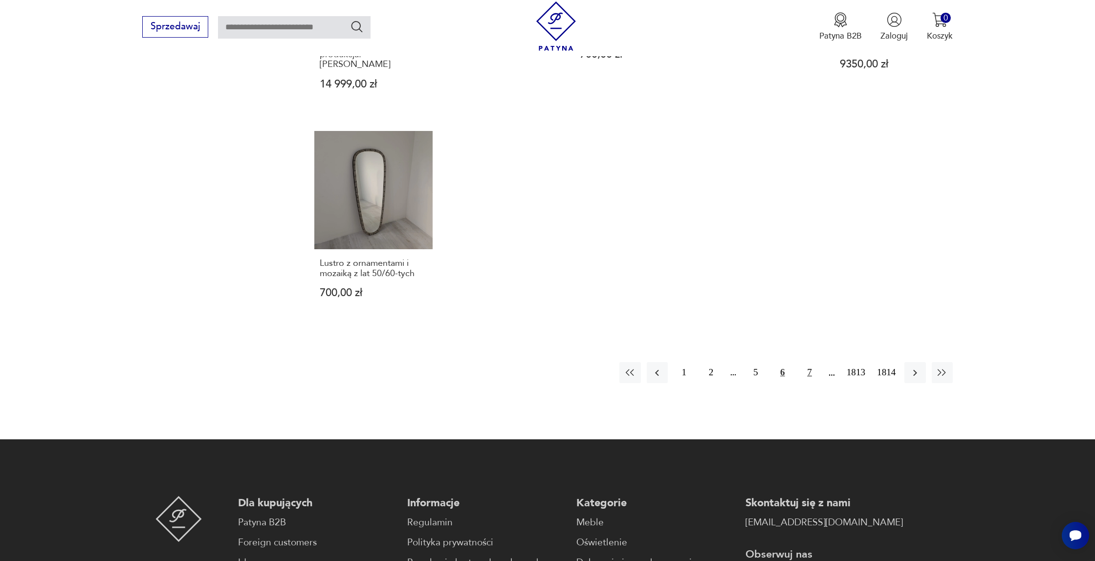
click at [803, 362] on button "7" at bounding box center [809, 372] width 21 height 21
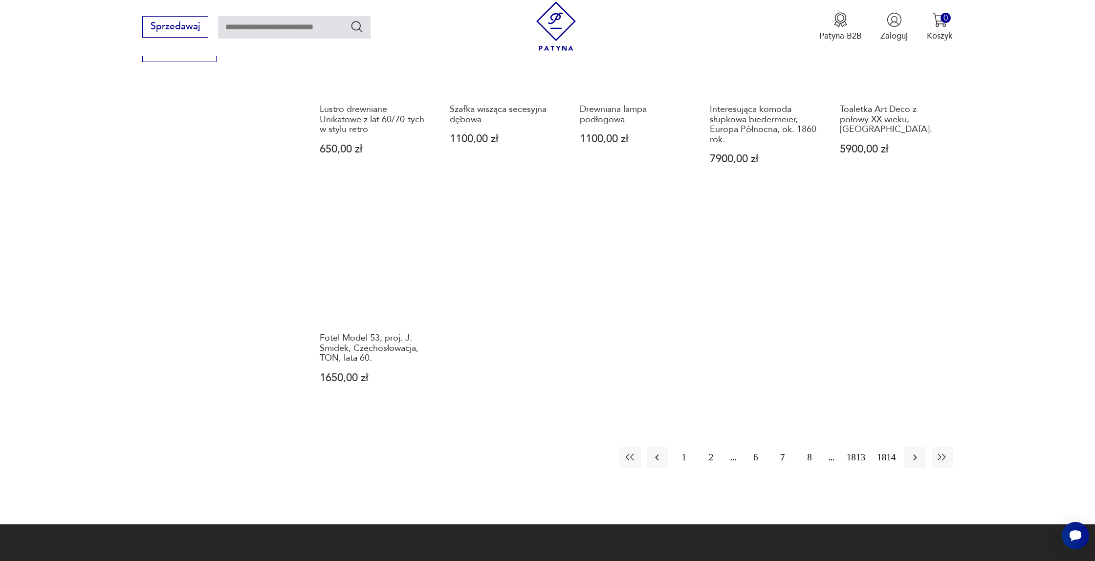
scroll to position [802, 0]
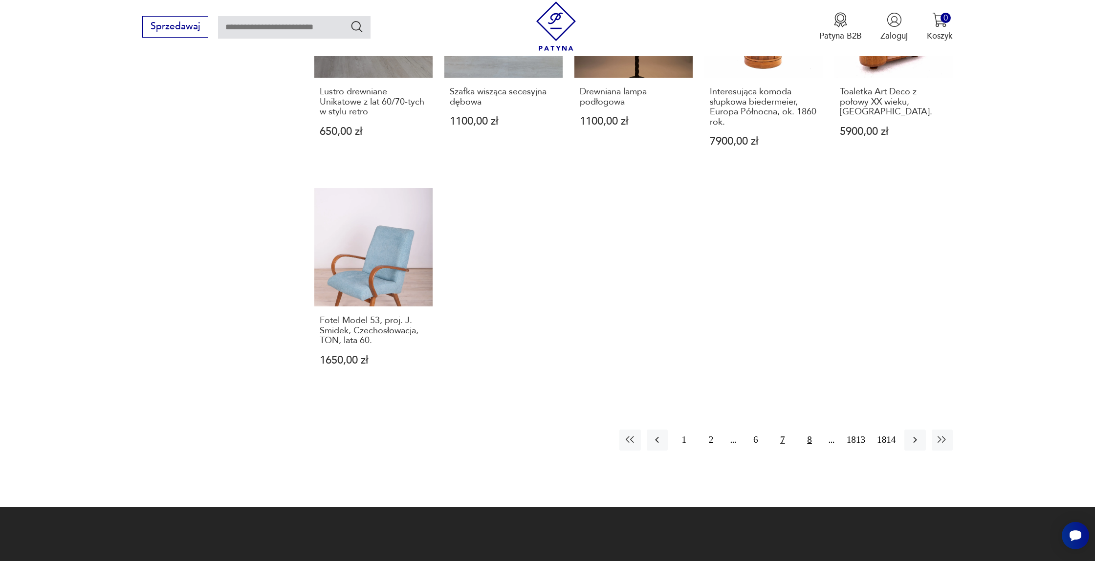
click at [809, 441] on button "8" at bounding box center [809, 440] width 21 height 21
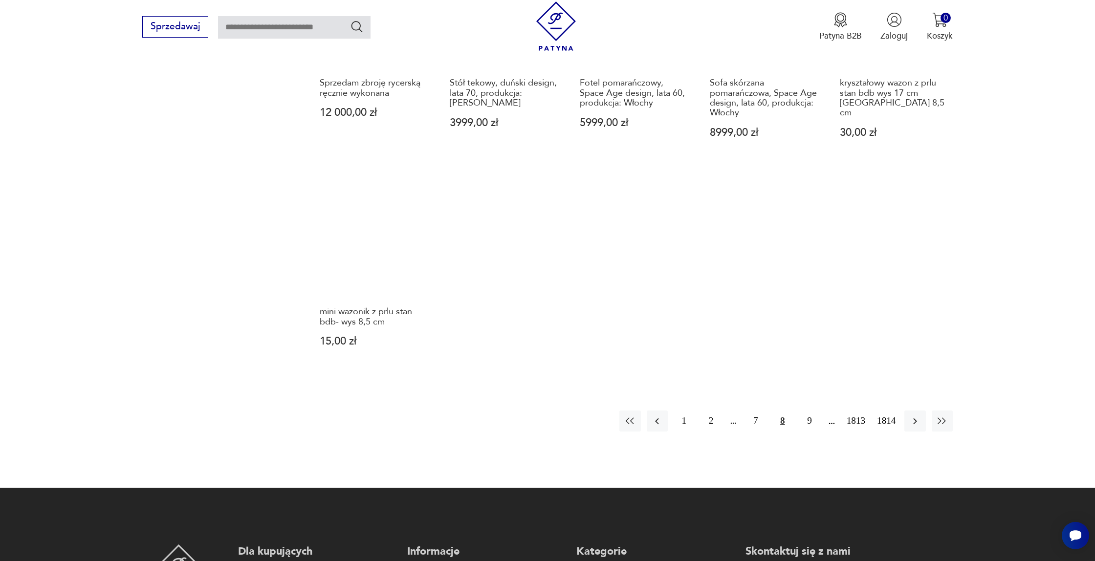
scroll to position [837, 0]
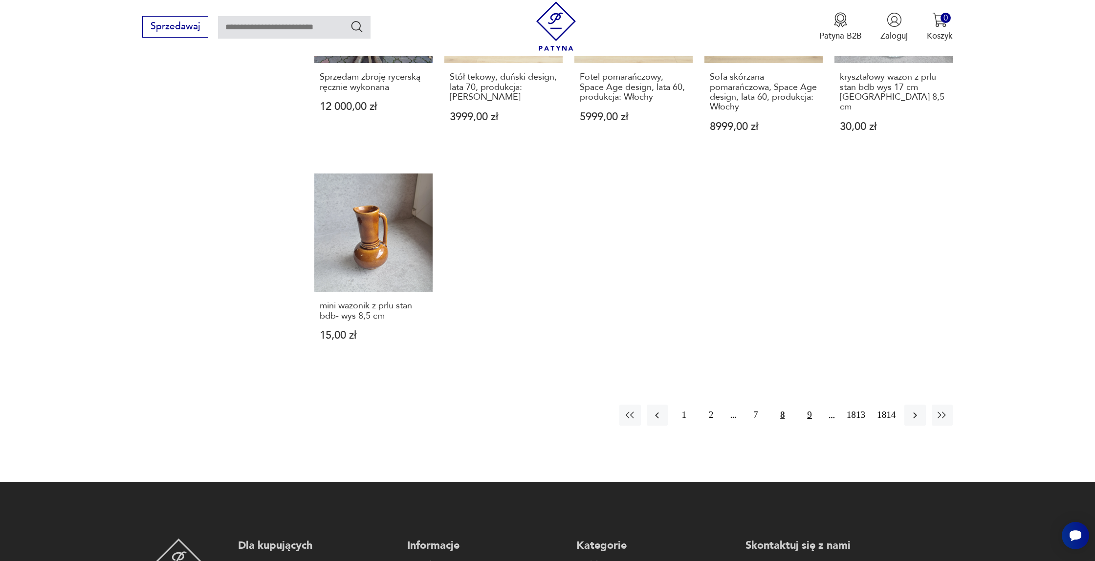
click at [808, 405] on button "9" at bounding box center [809, 415] width 21 height 21
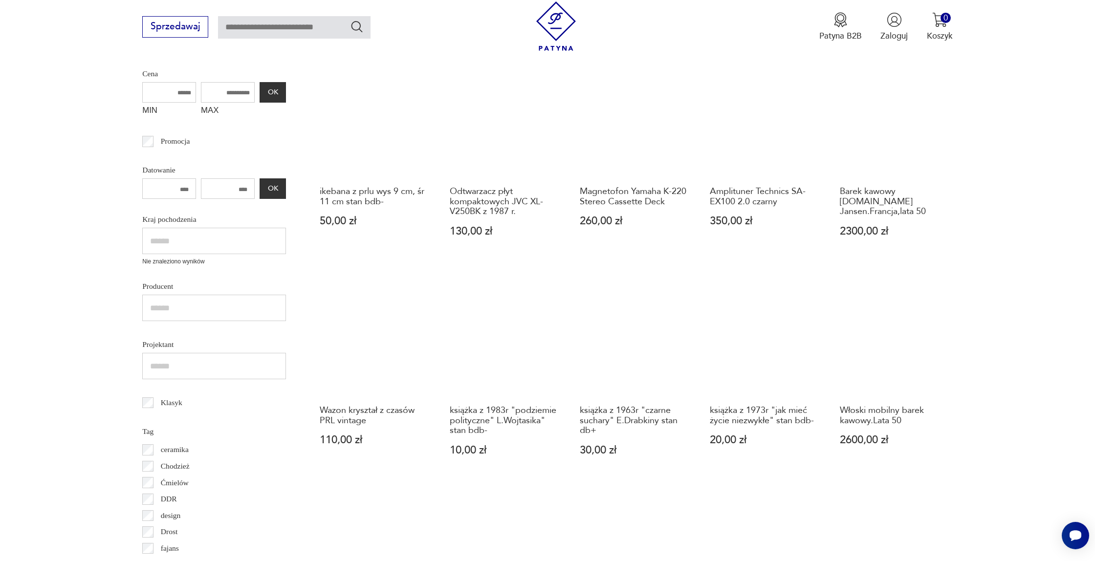
scroll to position [406, 0]
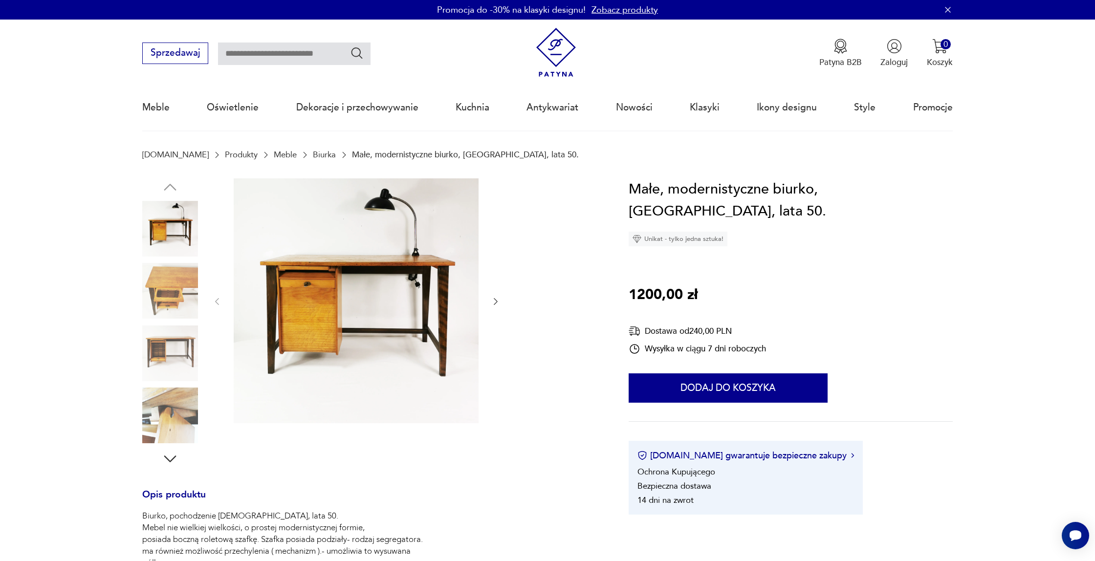
click at [420, 292] on img at bounding box center [356, 300] width 245 height 245
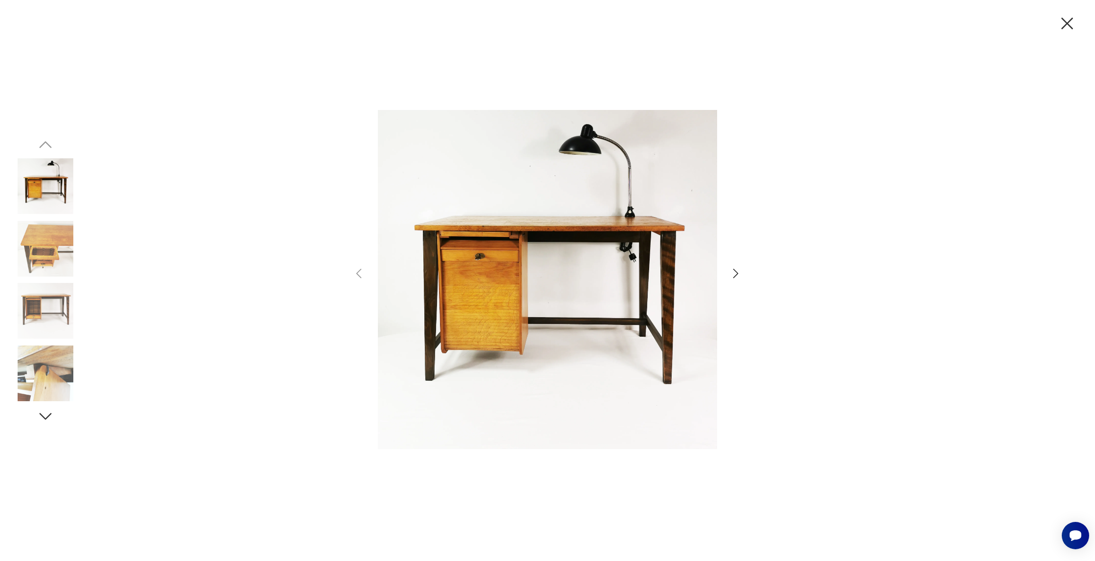
click at [733, 275] on icon "button" at bounding box center [736, 273] width 14 height 14
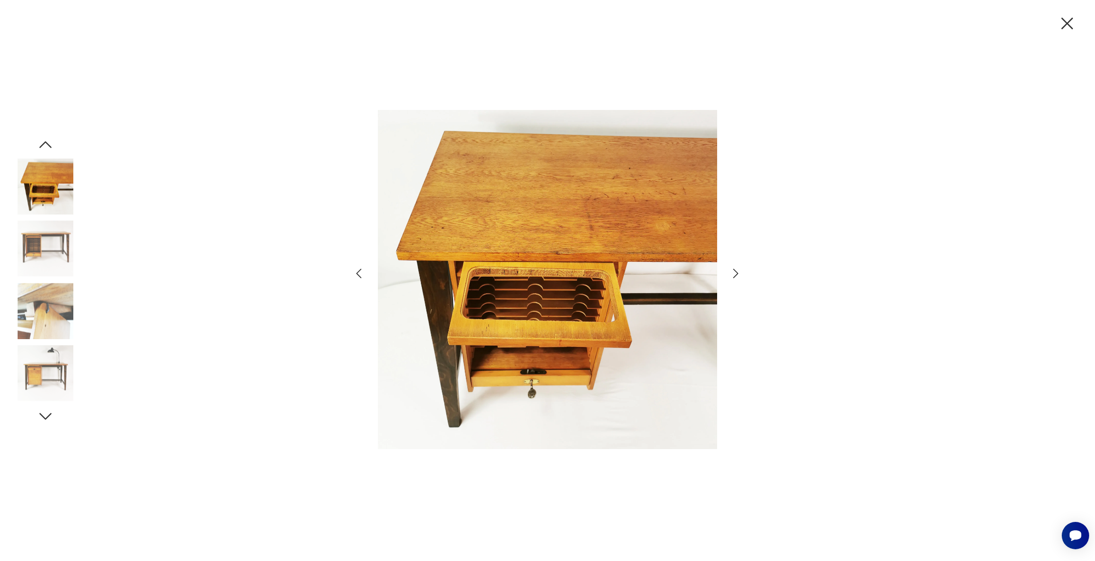
click at [733, 275] on icon "button" at bounding box center [736, 273] width 14 height 14
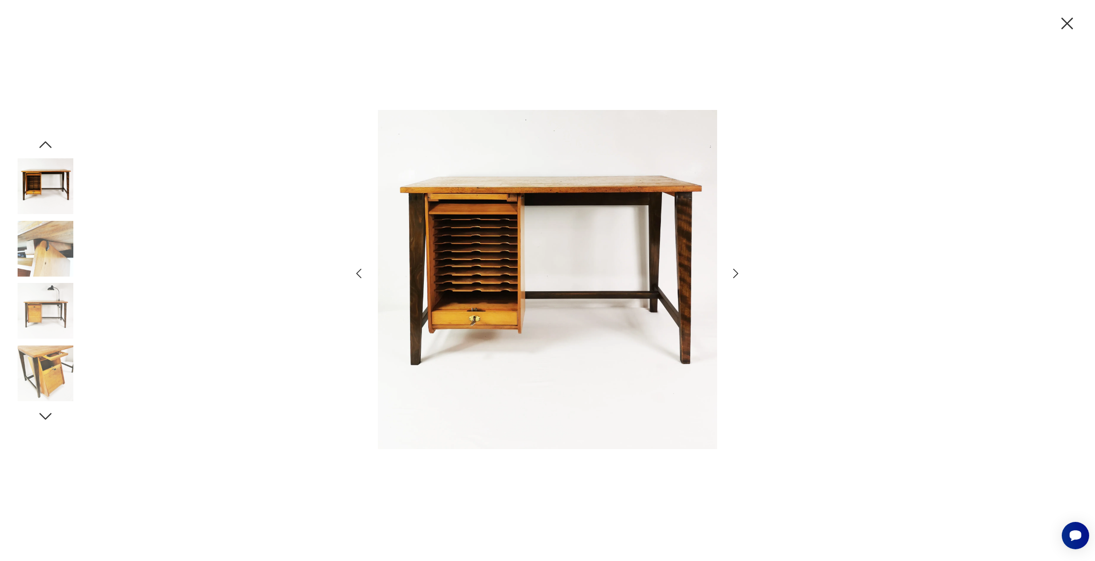
click at [733, 275] on icon "button" at bounding box center [736, 273] width 14 height 14
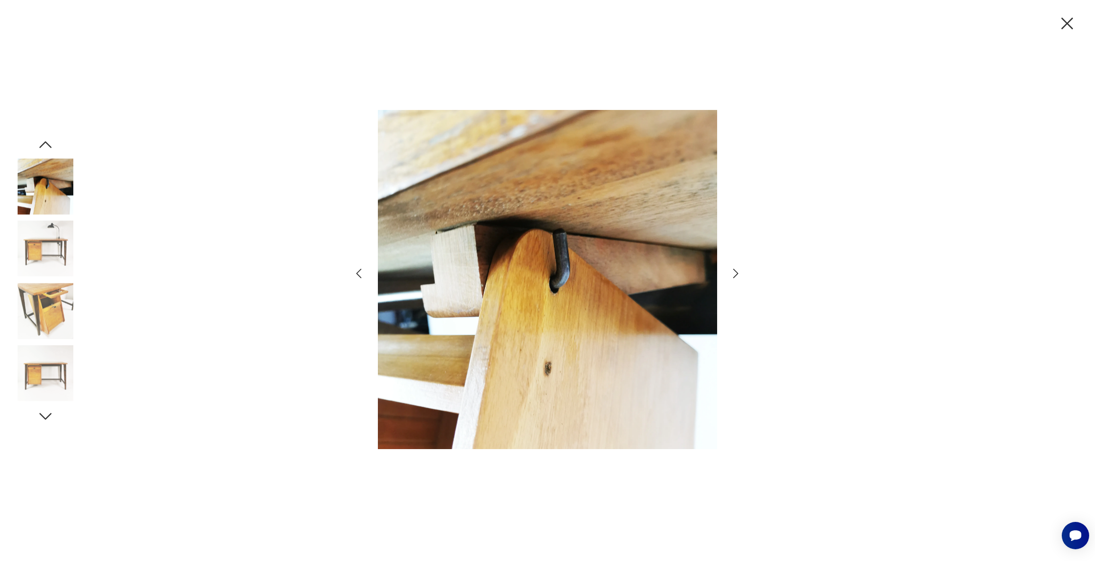
click at [733, 275] on icon "button" at bounding box center [736, 273] width 14 height 14
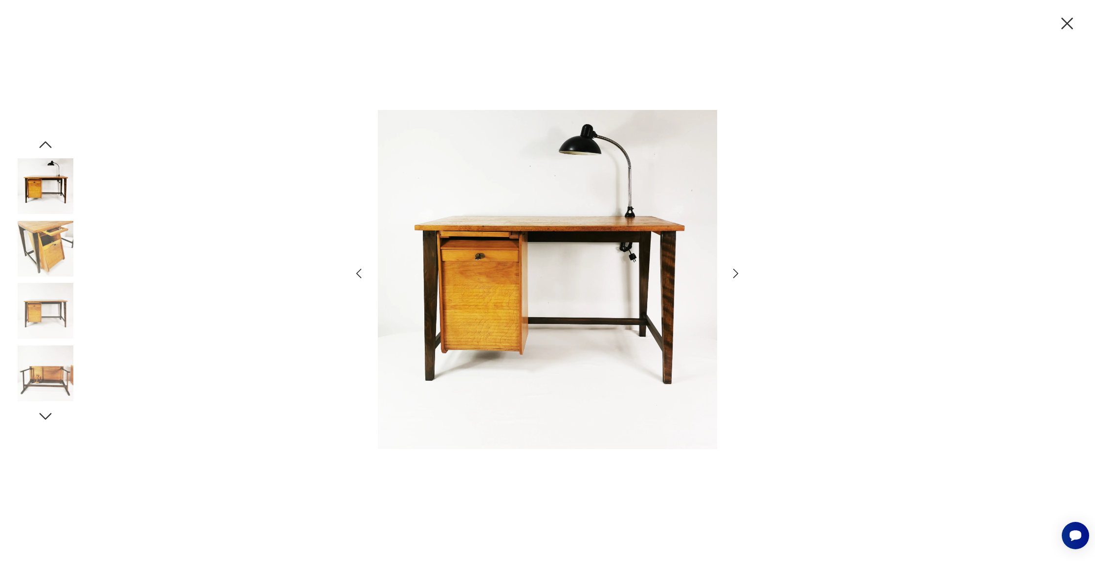
click at [733, 275] on icon "button" at bounding box center [736, 273] width 14 height 14
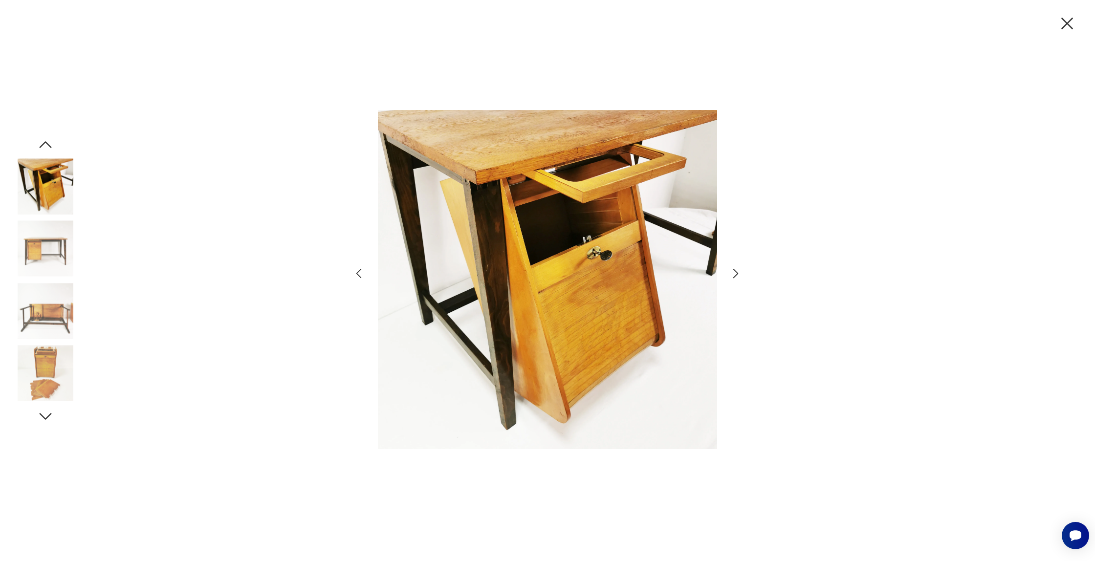
click at [733, 275] on icon "button" at bounding box center [736, 273] width 14 height 14
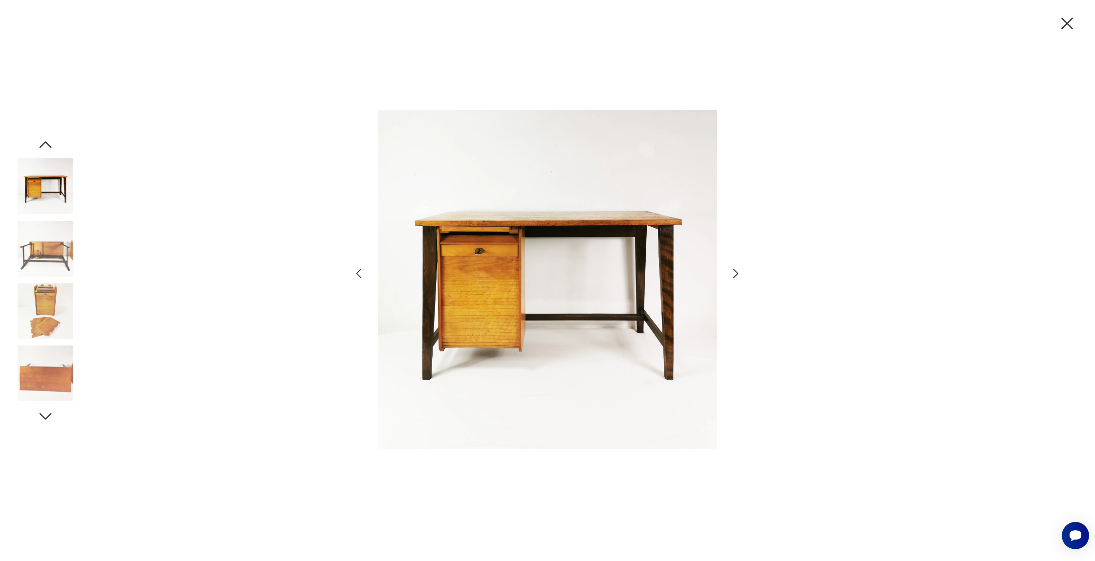
click at [733, 275] on icon "button" at bounding box center [736, 273] width 14 height 14
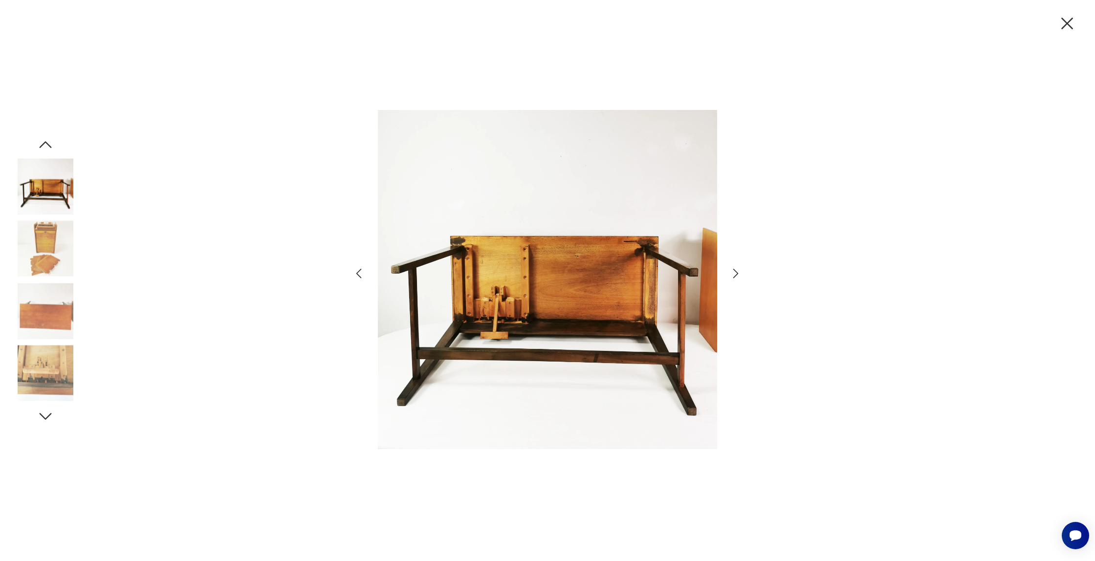
click at [733, 275] on icon "button" at bounding box center [736, 273] width 14 height 14
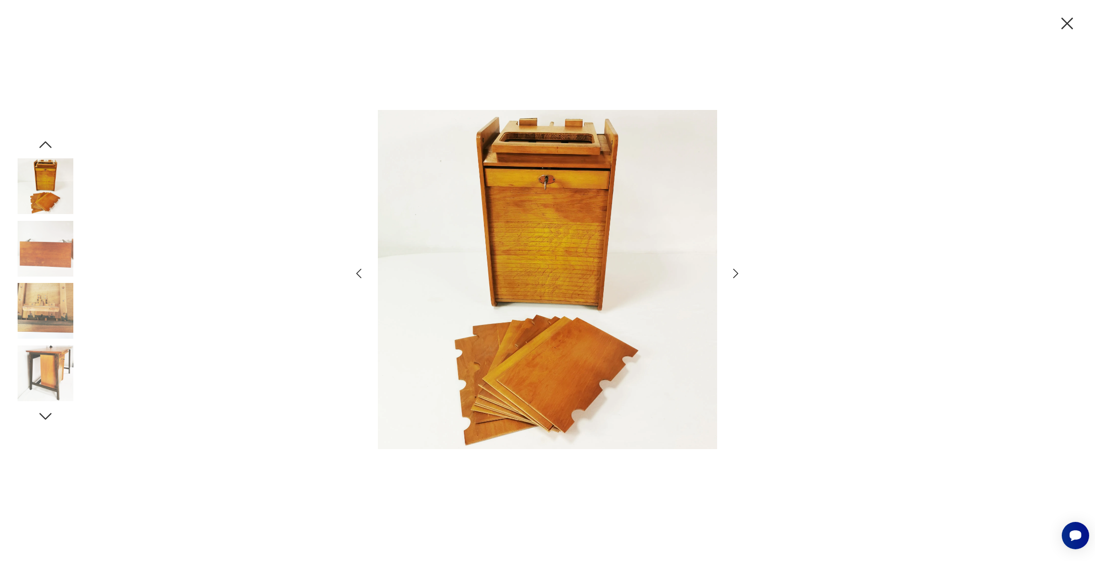
click at [733, 275] on icon "button" at bounding box center [736, 273] width 14 height 14
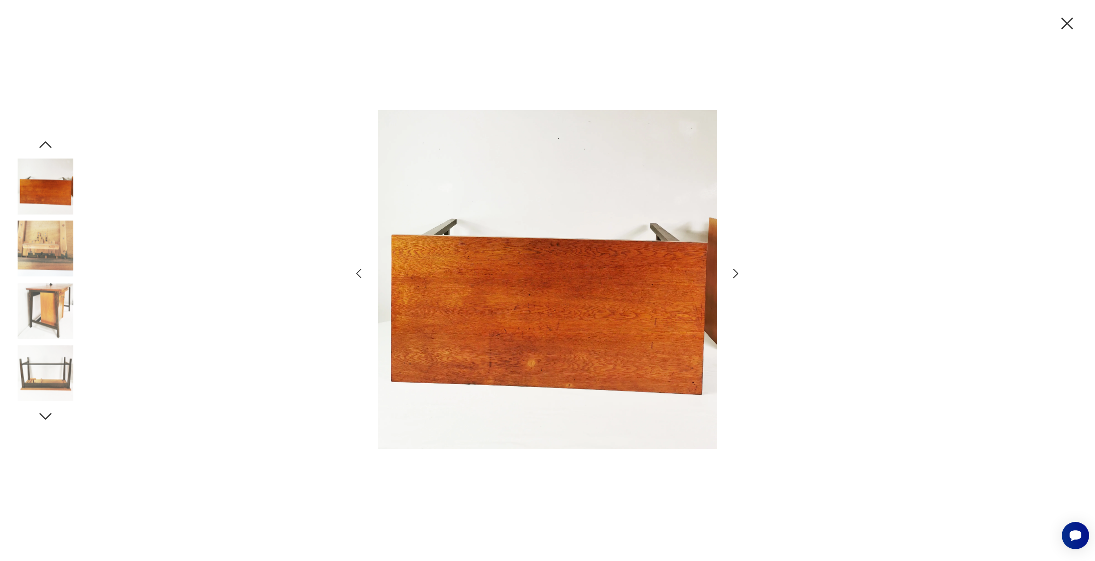
click at [733, 275] on icon "button" at bounding box center [736, 273] width 14 height 14
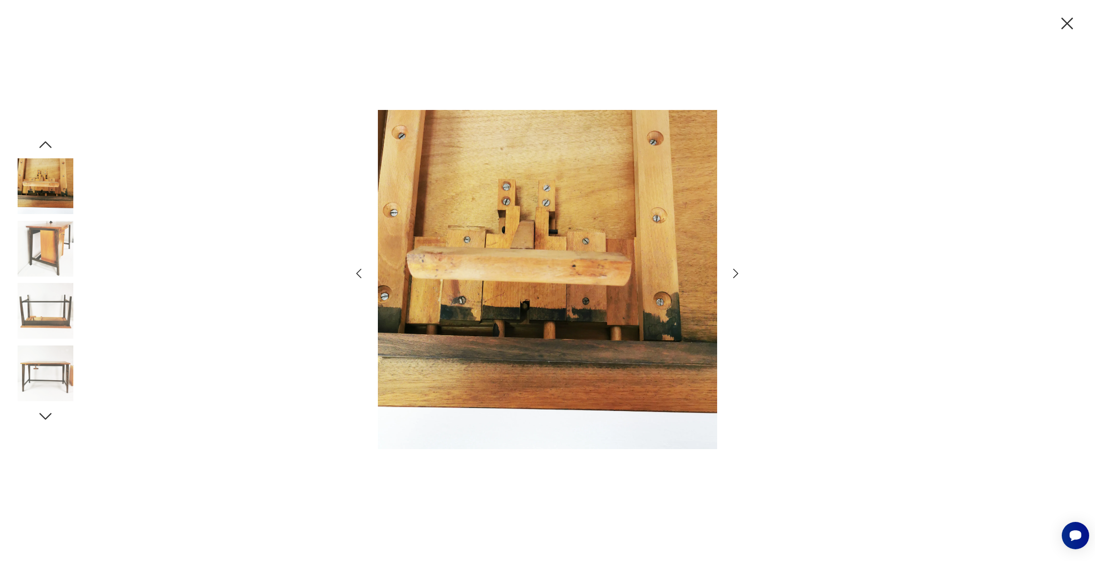
click at [733, 275] on icon "button" at bounding box center [736, 273] width 14 height 14
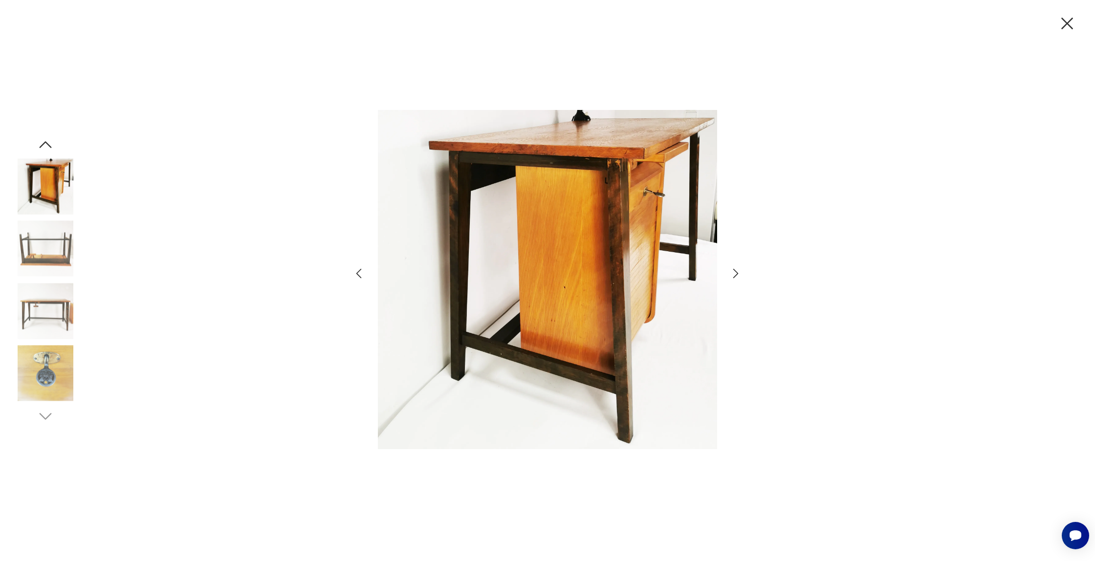
click at [733, 275] on icon "button" at bounding box center [736, 273] width 14 height 14
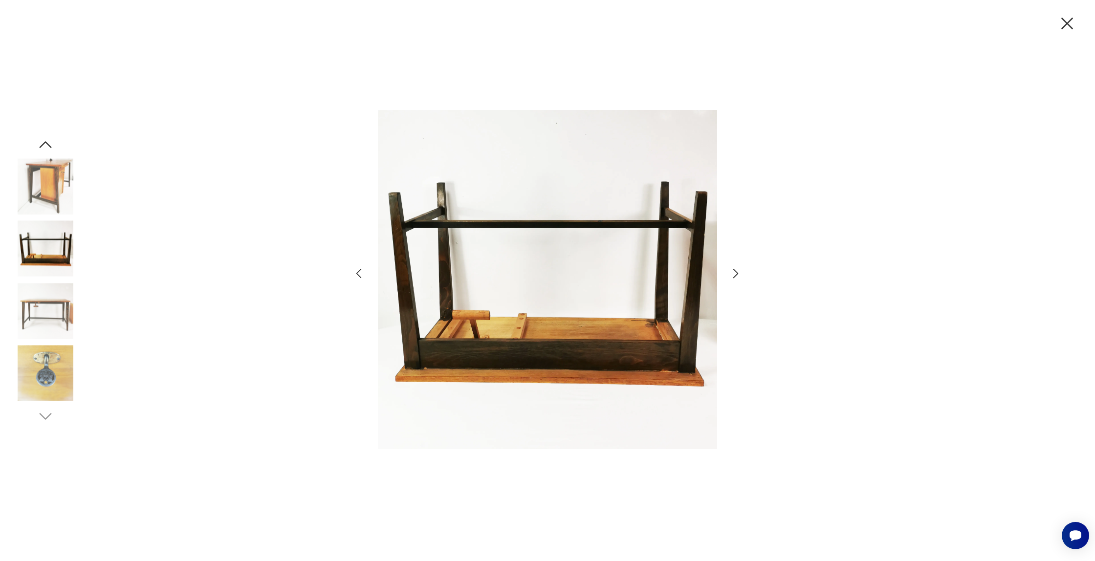
click at [733, 275] on icon "button" at bounding box center [736, 273] width 14 height 14
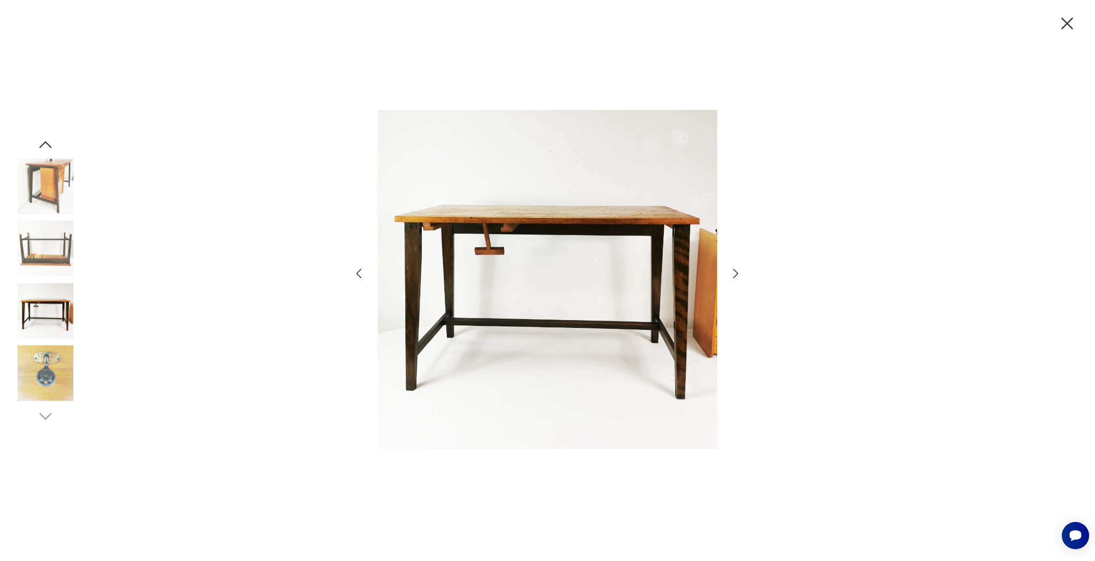
click at [733, 275] on icon "button" at bounding box center [736, 273] width 14 height 14
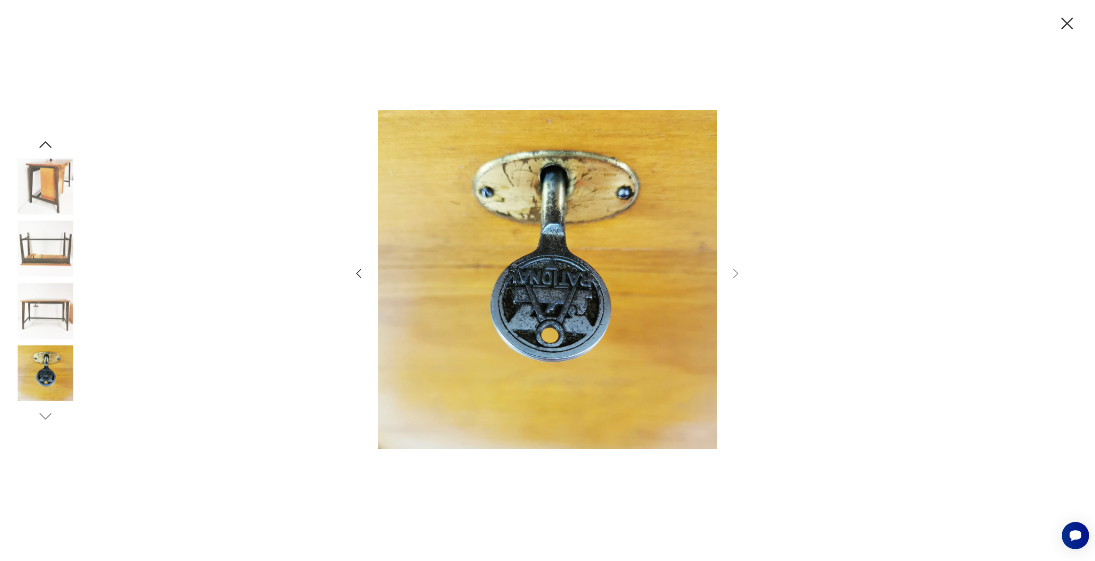
click at [1065, 21] on icon "button" at bounding box center [1067, 24] width 12 height 12
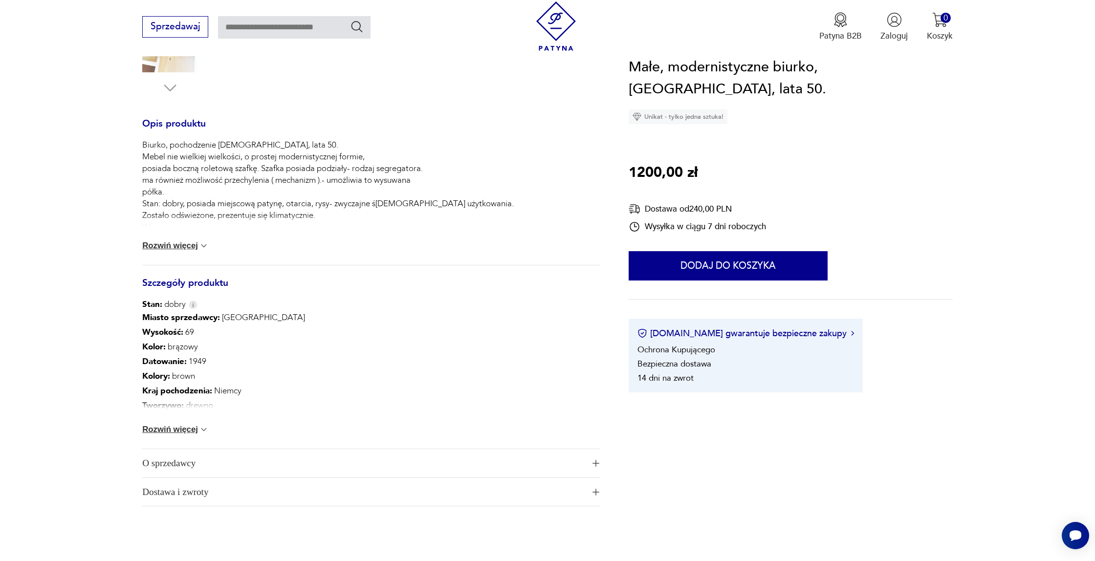
scroll to position [456, 0]
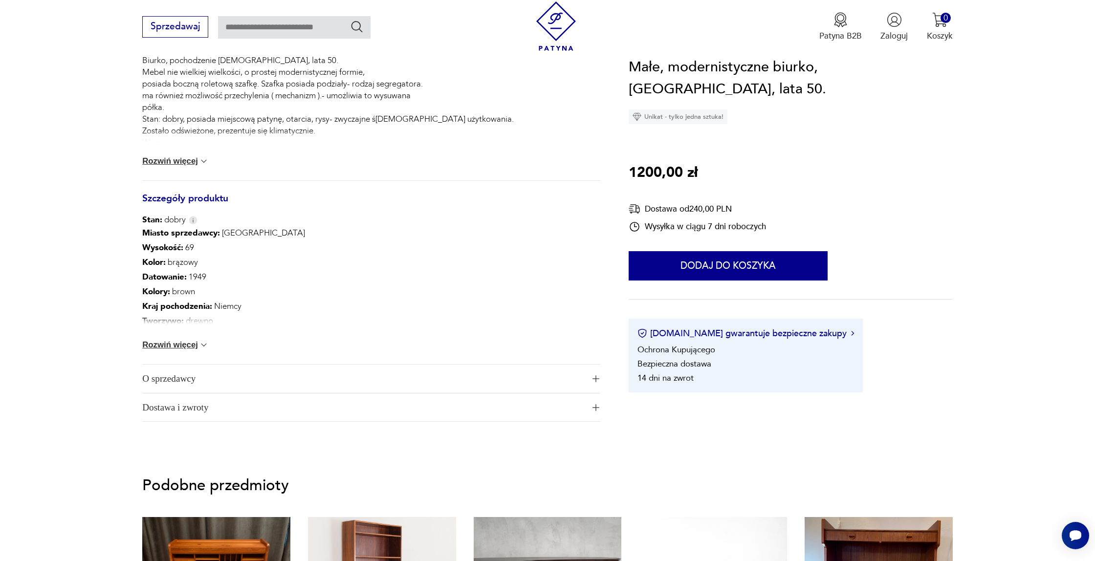
click at [153, 167] on div "Biurko, pochodzenie [DEMOGRAPHIC_DATA], lata 50. Mebel nie wielkiej wielkości, …" at bounding box center [371, 118] width 458 height 126
click at [153, 165] on button "Rozwiń więcej" at bounding box center [175, 161] width 66 height 10
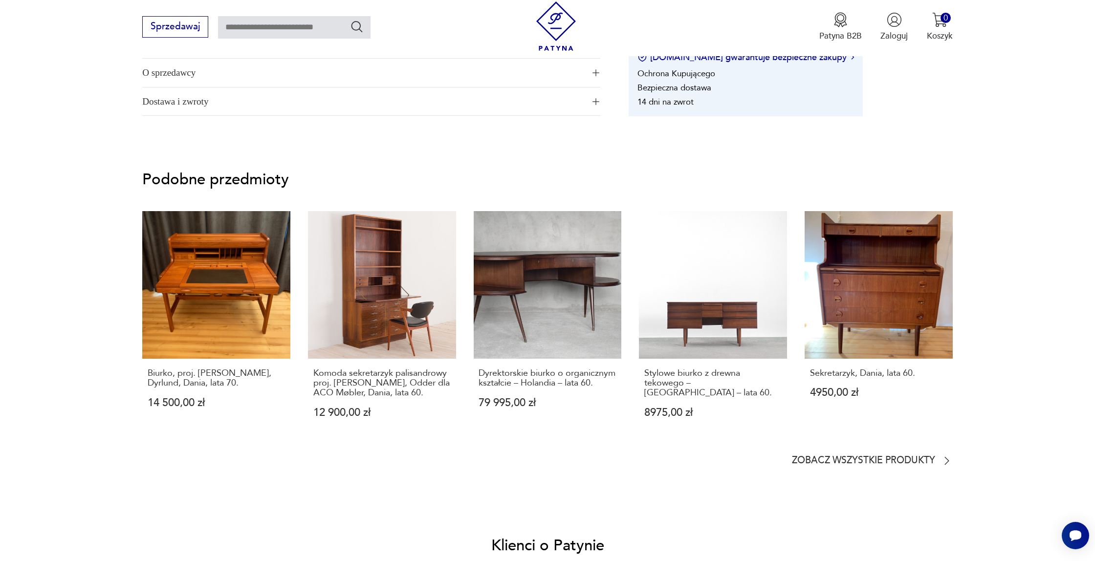
scroll to position [846, 0]
